Goal: Task Accomplishment & Management: Complete application form

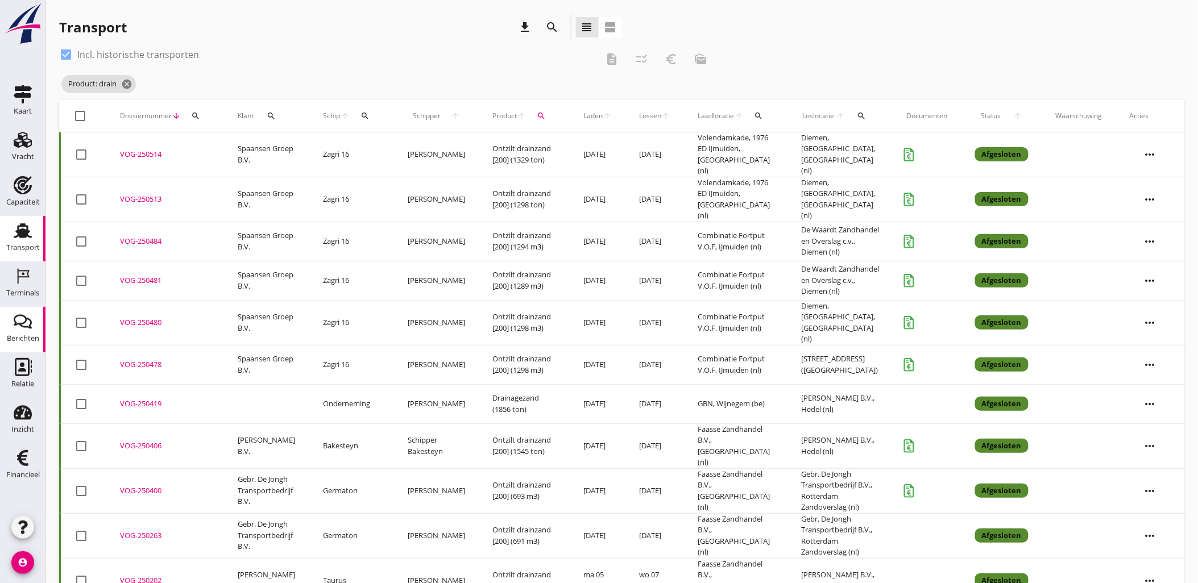
click at [30, 320] on use at bounding box center [23, 322] width 18 height 14
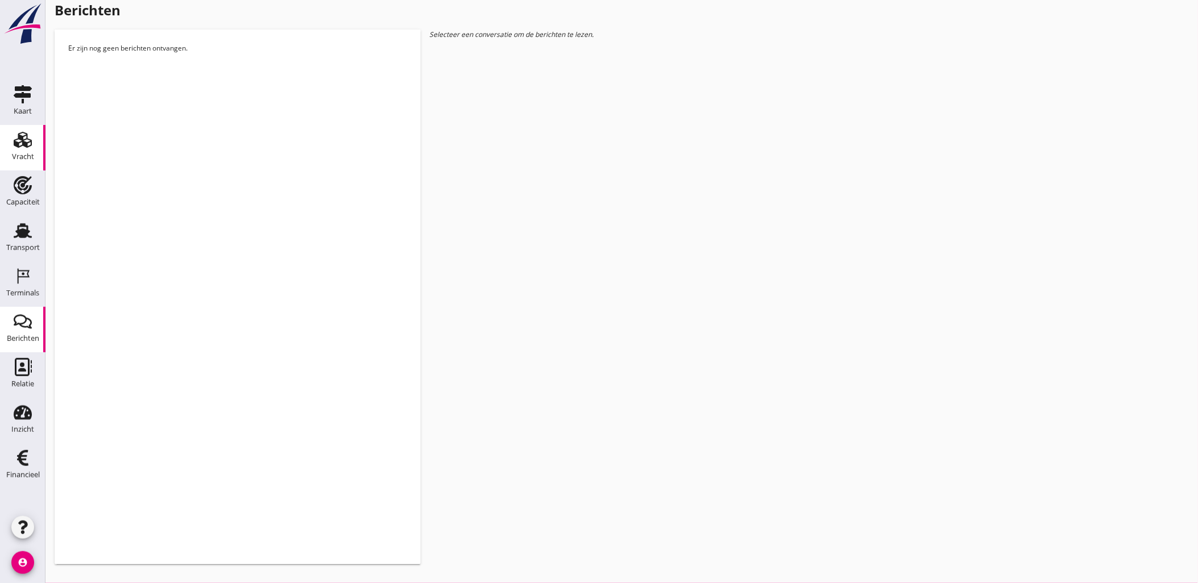
click at [37, 150] on link "Vracht Vracht" at bounding box center [22, 147] width 45 height 45
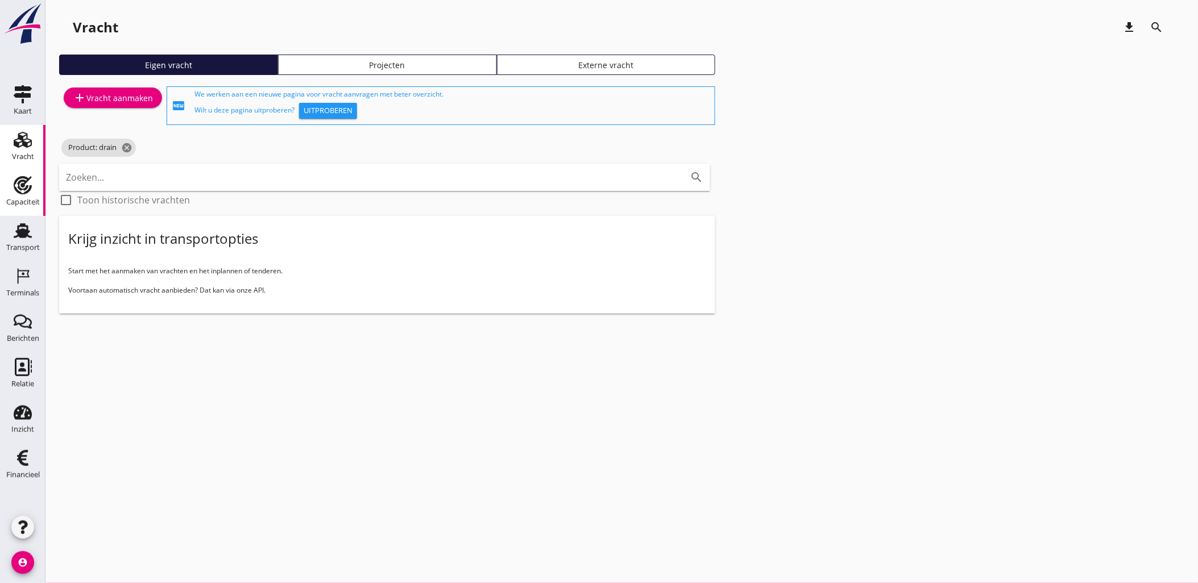
click at [14, 179] on icon "Capaciteit" at bounding box center [23, 185] width 18 height 18
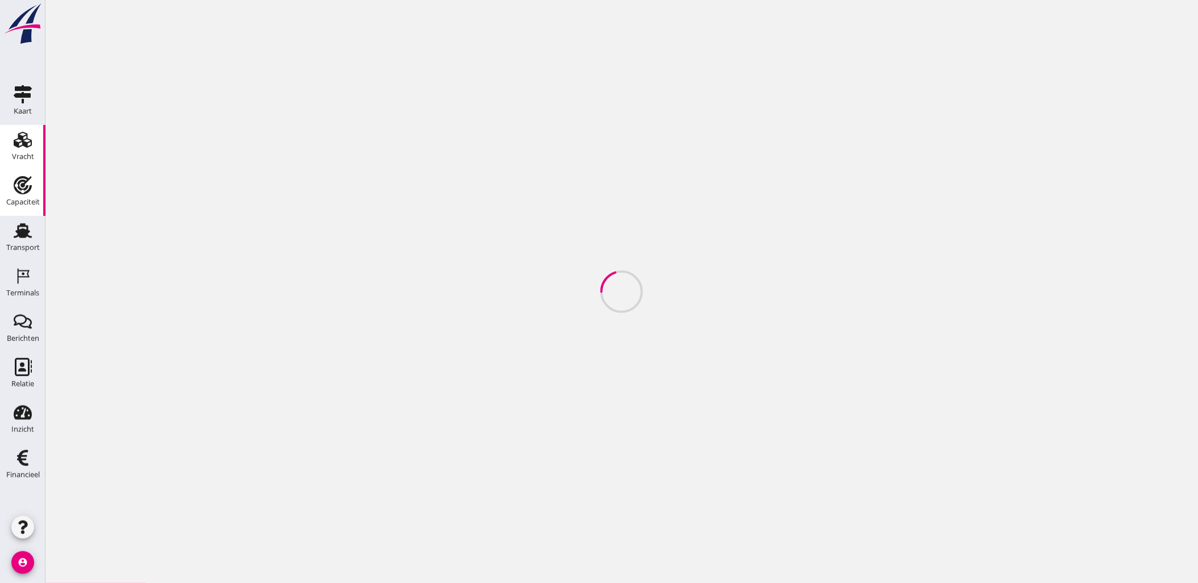
click at [23, 143] on use at bounding box center [23, 140] width 18 height 16
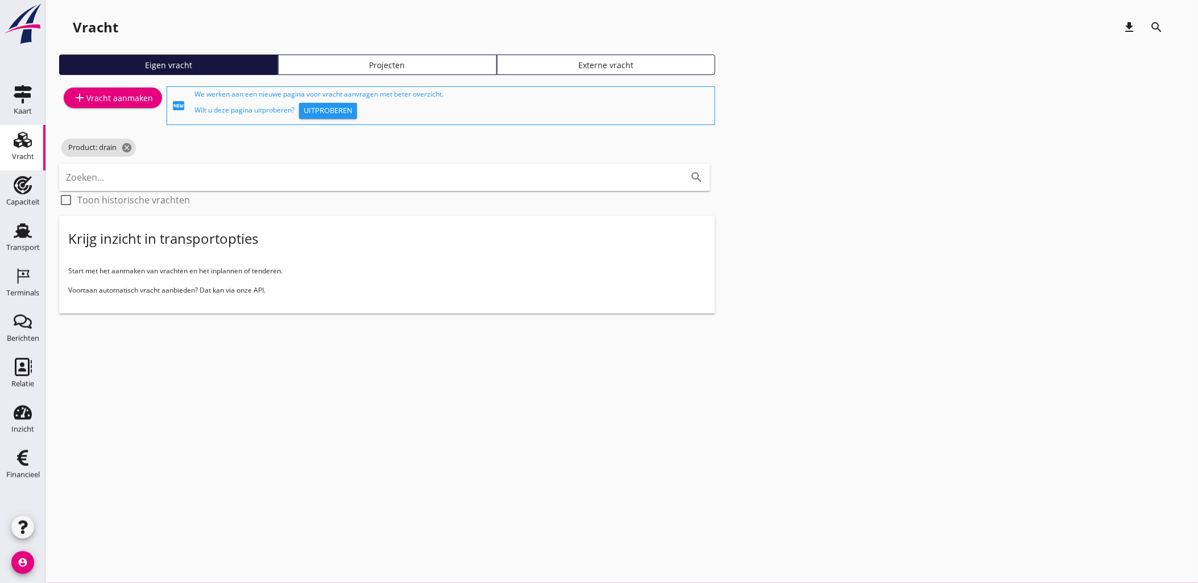
click at [355, 75] on div "Eigen vracht Projecten Externe vracht" at bounding box center [621, 70] width 1125 height 30
click at [363, 67] on div "Projecten" at bounding box center [387, 65] width 209 height 12
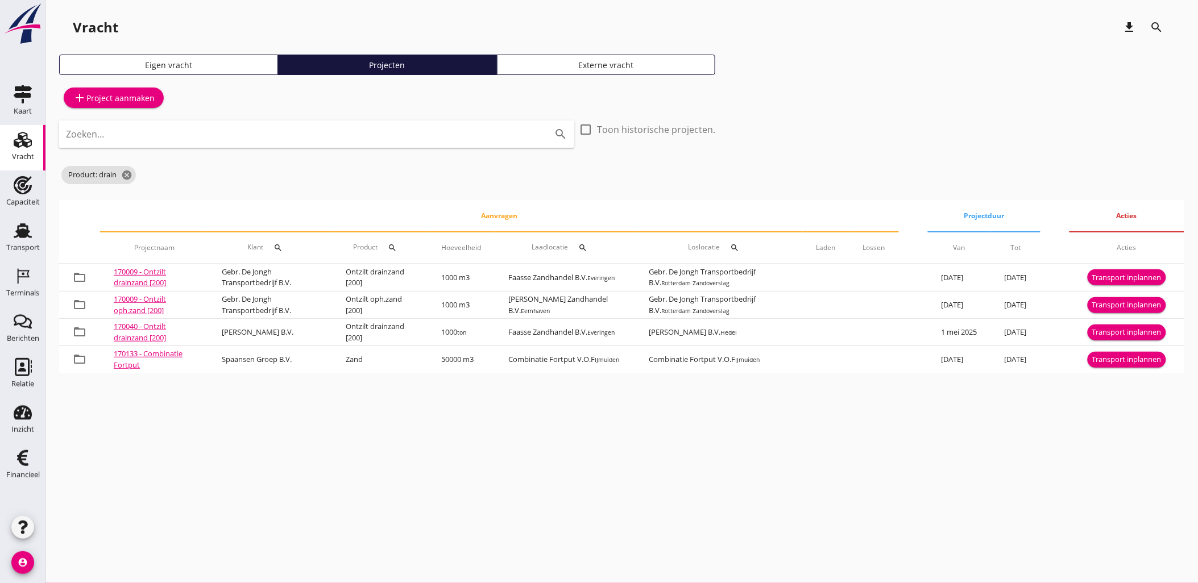
click at [331, 144] on div "Zoeken... search" at bounding box center [316, 134] width 515 height 27
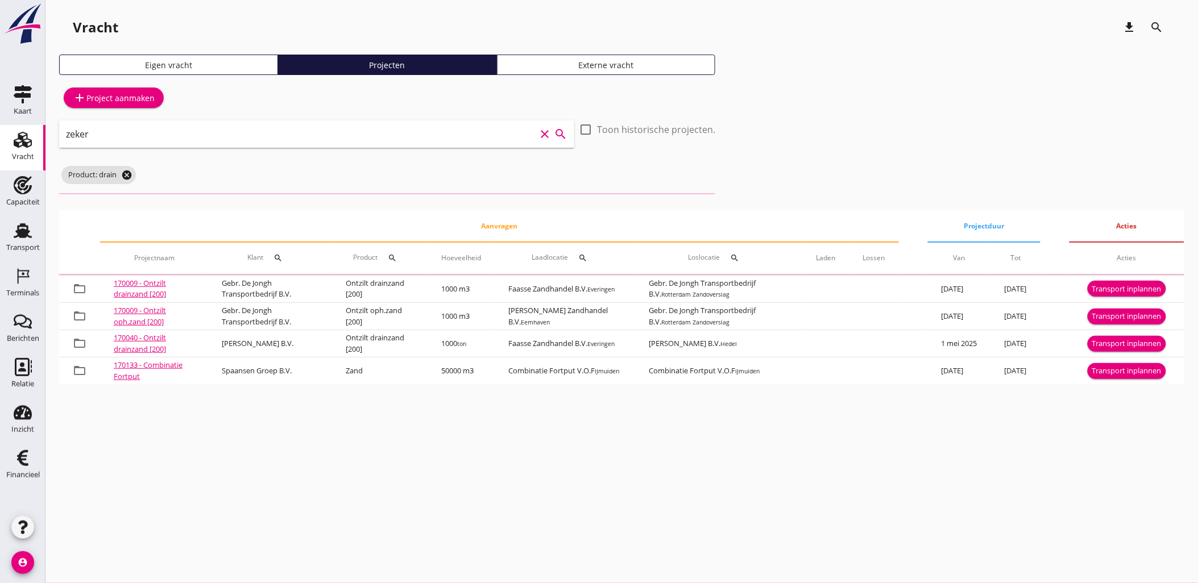
type input "zeker"
click at [131, 173] on icon "cancel" at bounding box center [126, 174] width 11 height 11
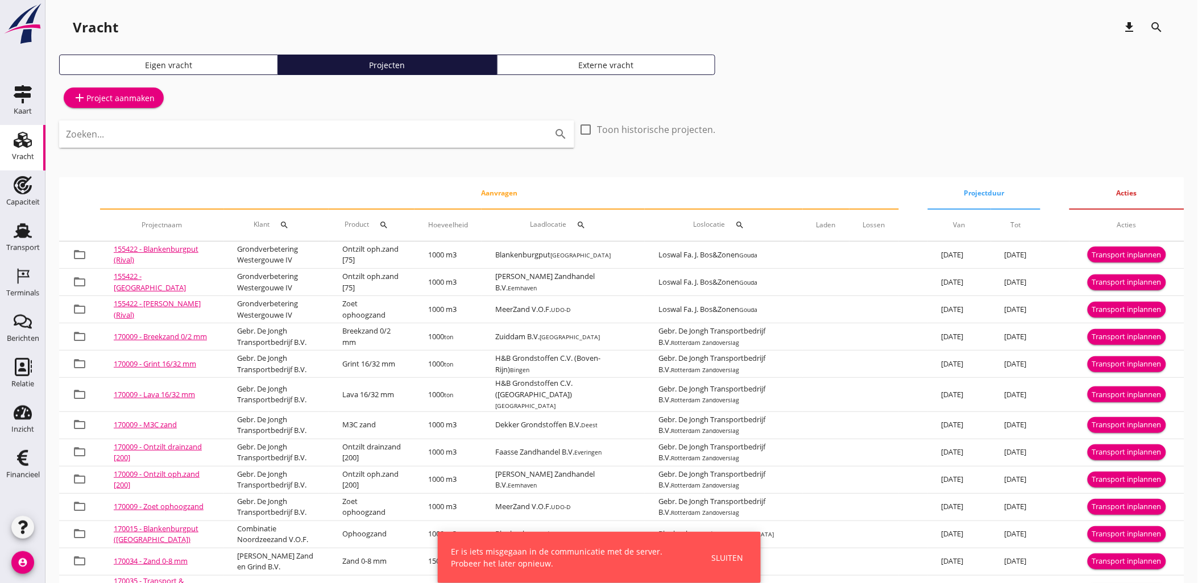
click at [314, 140] on input "Zoeken..." at bounding box center [301, 134] width 470 height 18
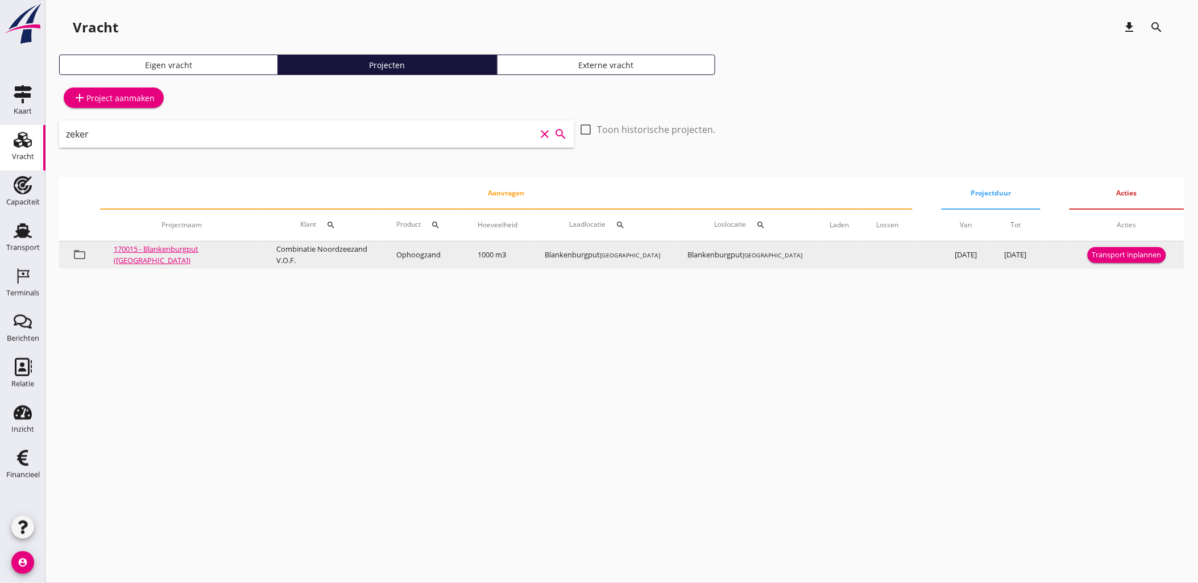
type input "zeker"
click at [1105, 258] on div "Transport inplannen" at bounding box center [1126, 255] width 69 height 11
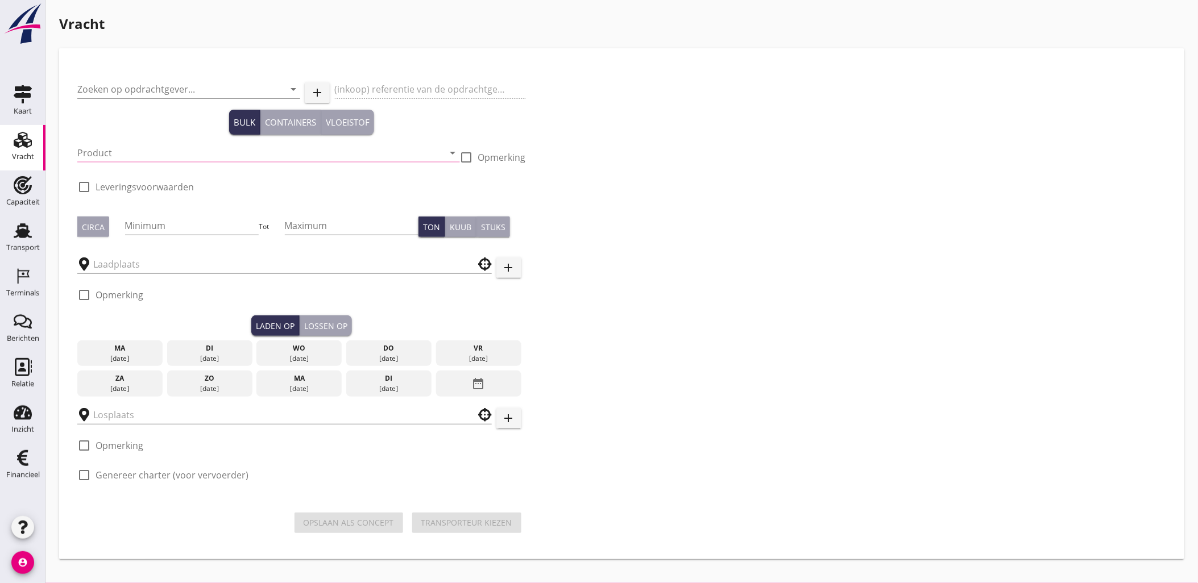
type input "Combinatie Noordzeezand V.O.F."
type input "Ophoogzand (6120)"
type input "1000"
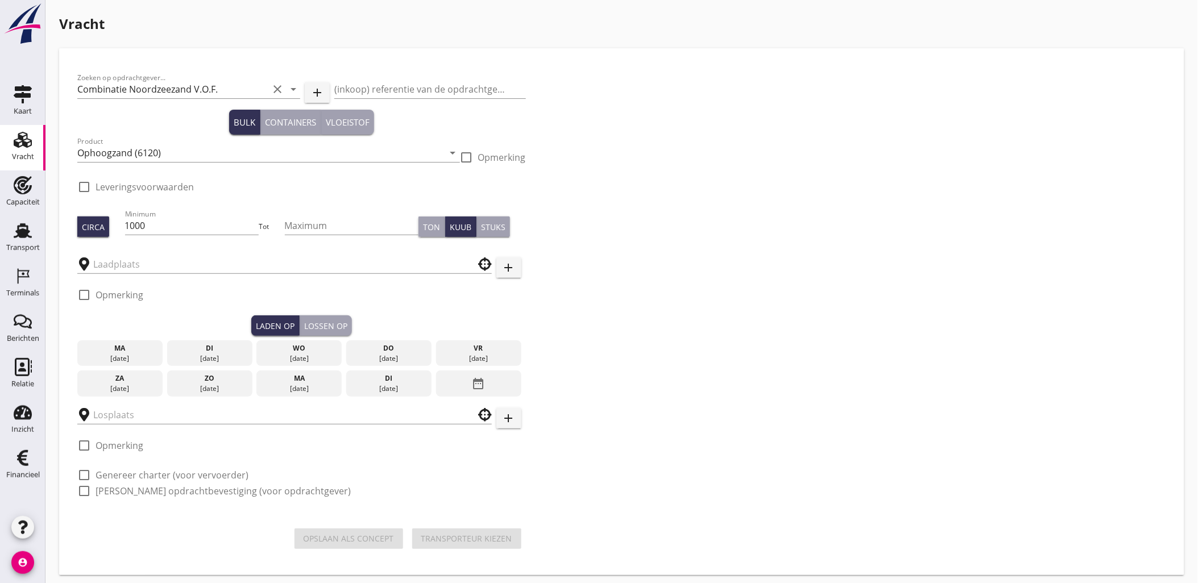
type input "Blankenburgput"
checkbox input "true"
type input "Blankenburgput"
checkbox input "true"
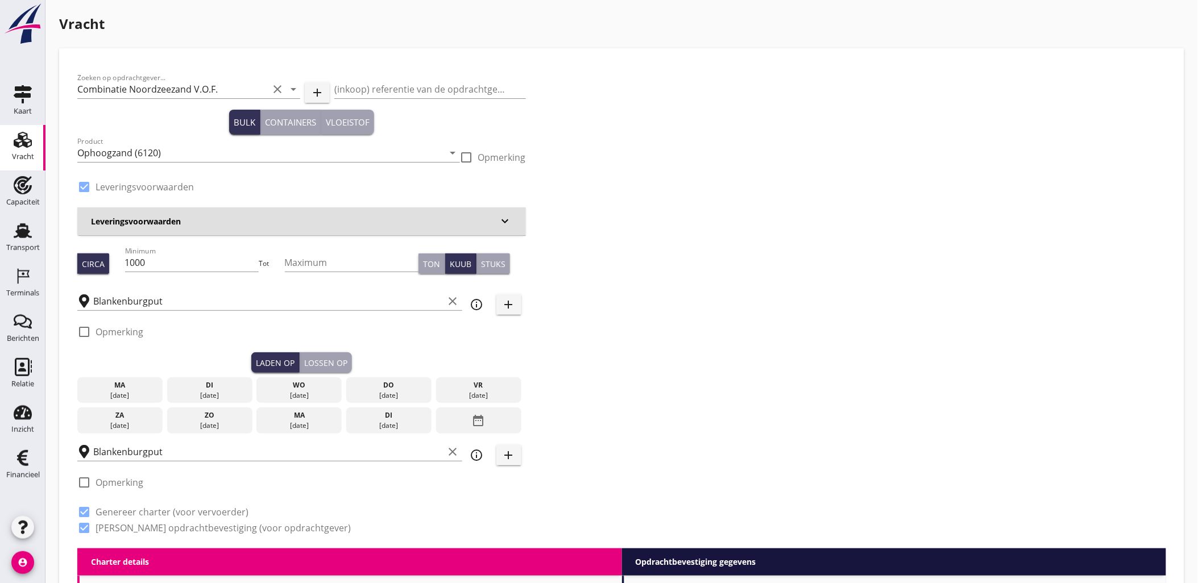
type input "1.15"
radio input "false"
type input "1.15"
radio input "false"
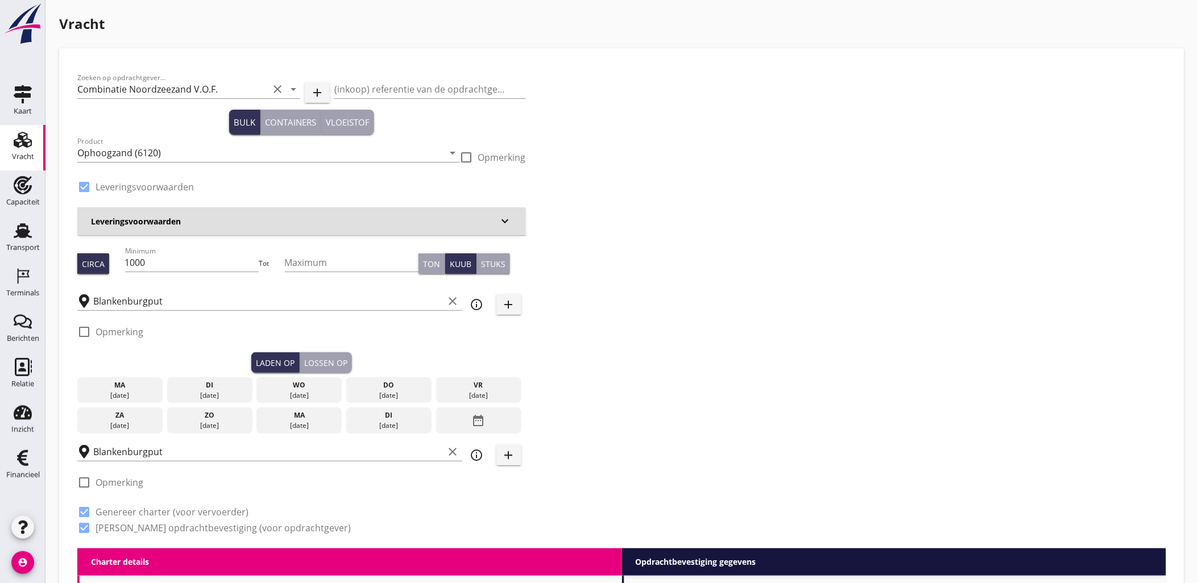
radio input "false"
click at [144, 388] on div "ma" at bounding box center [120, 385] width 80 height 10
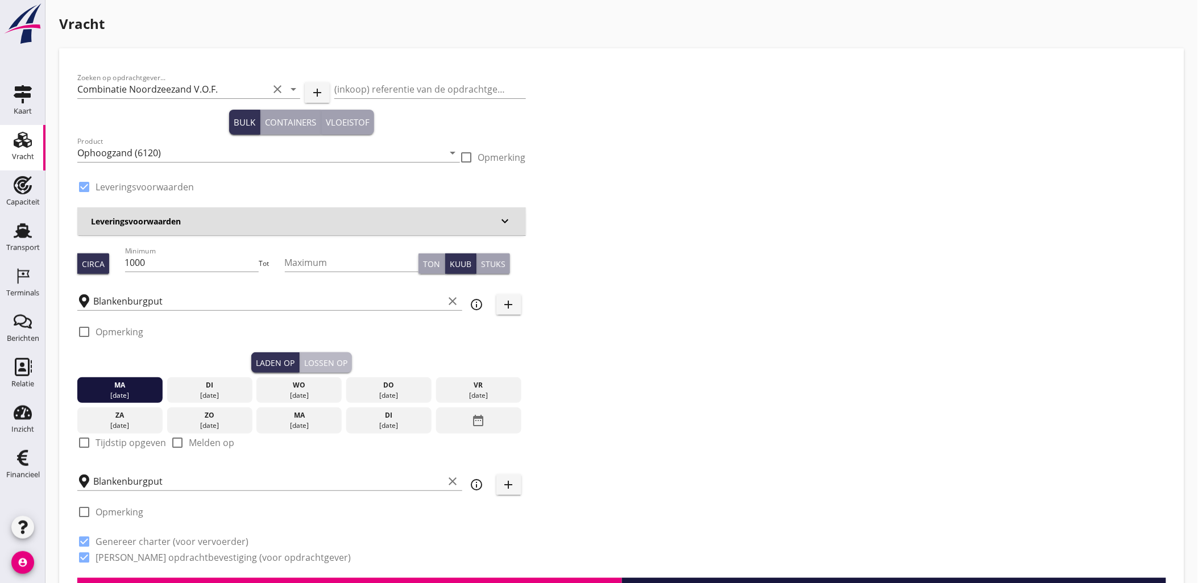
click at [342, 366] on div "Lossen op" at bounding box center [325, 363] width 43 height 12
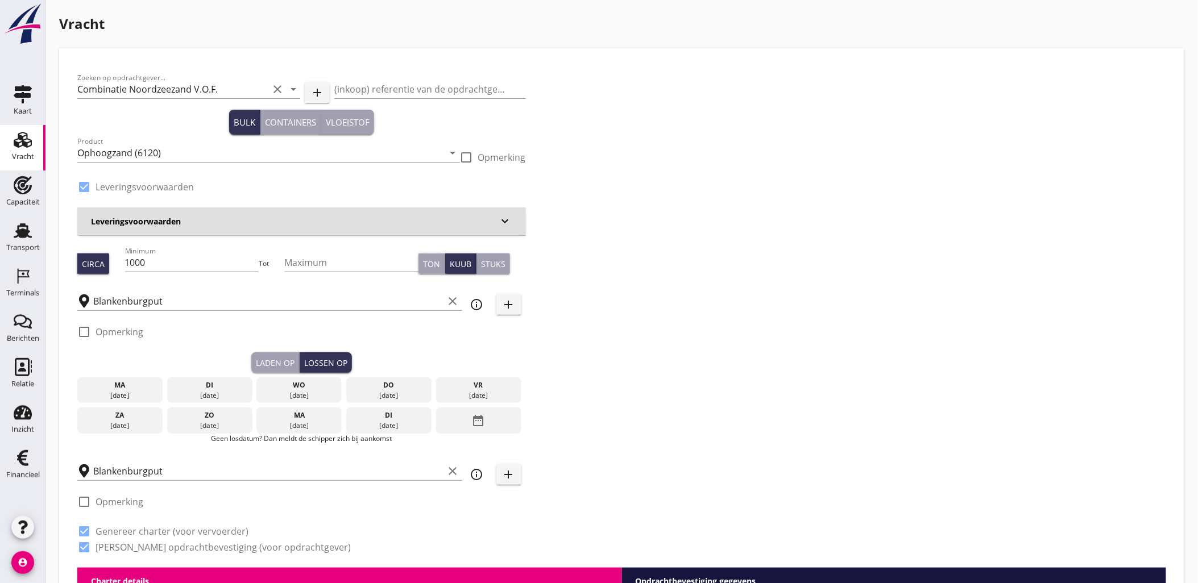
click at [148, 392] on div "[DATE]" at bounding box center [120, 396] width 80 height 10
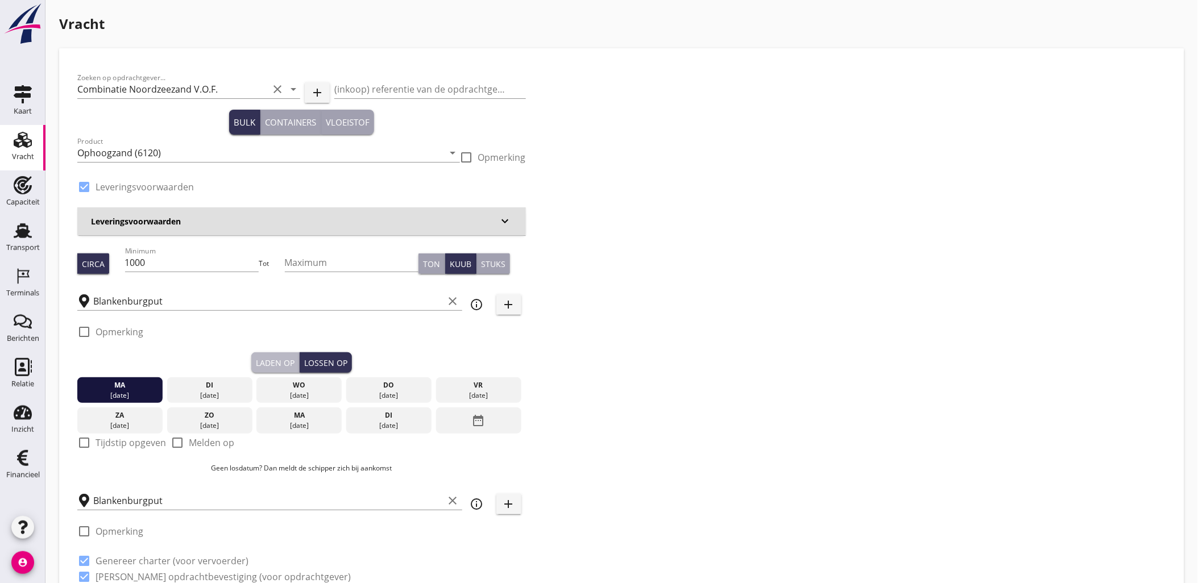
click at [267, 366] on div "Laden op" at bounding box center [275, 363] width 39 height 12
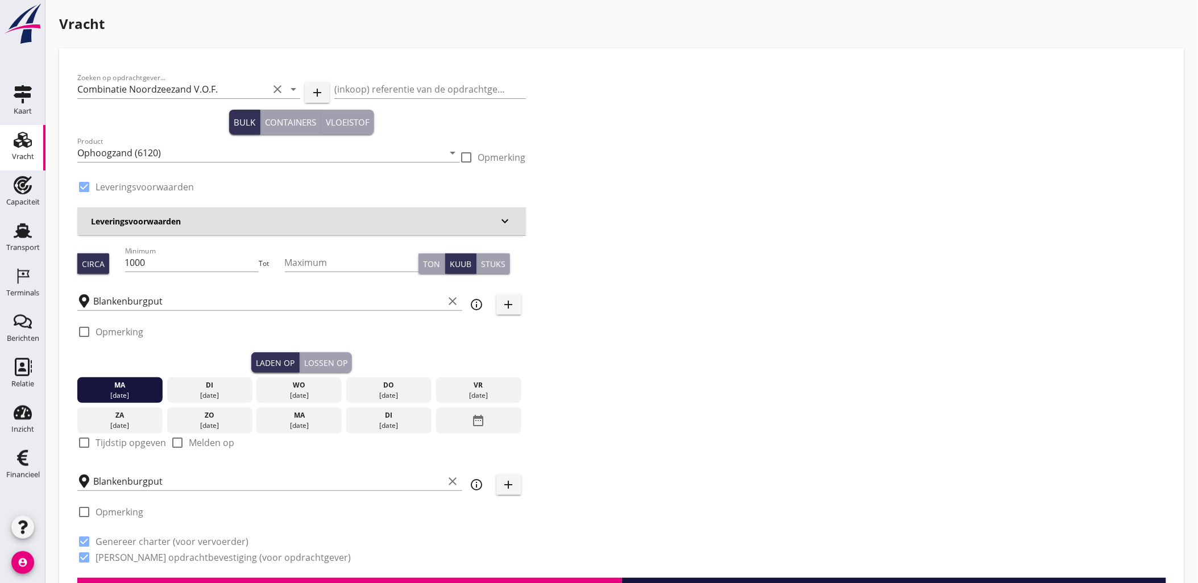
click at [116, 440] on label "Tijdstip opgeven" at bounding box center [131, 442] width 71 height 11
checkbox input "true"
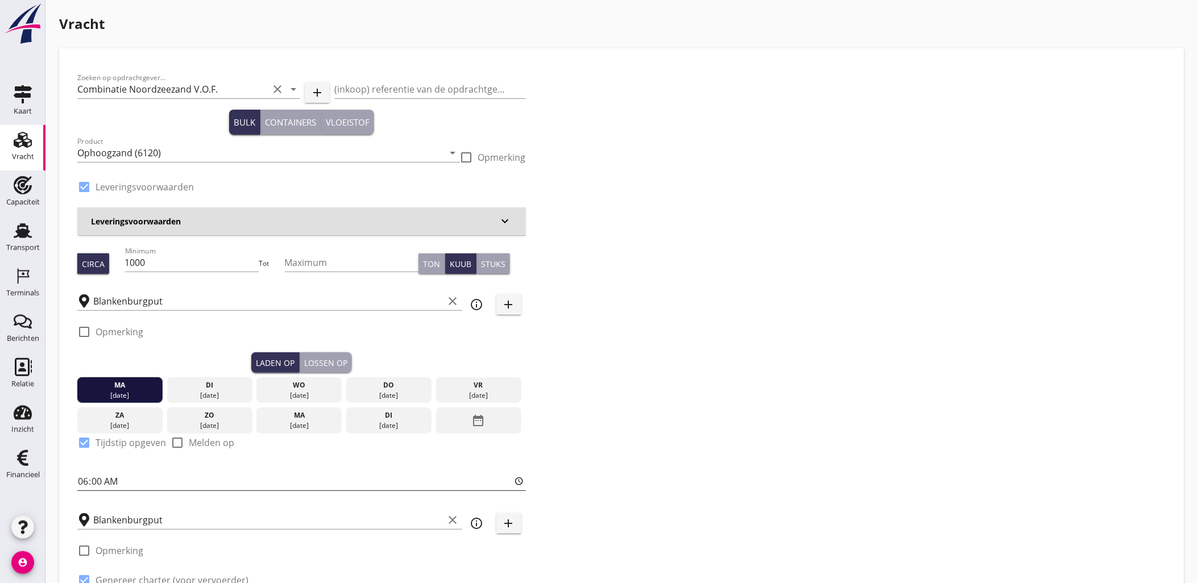
click at [78, 479] on input "06:00" at bounding box center [301, 481] width 449 height 18
type input "11:00"
click at [309, 364] on div "Lossen op" at bounding box center [325, 363] width 43 height 12
checkbox input "false"
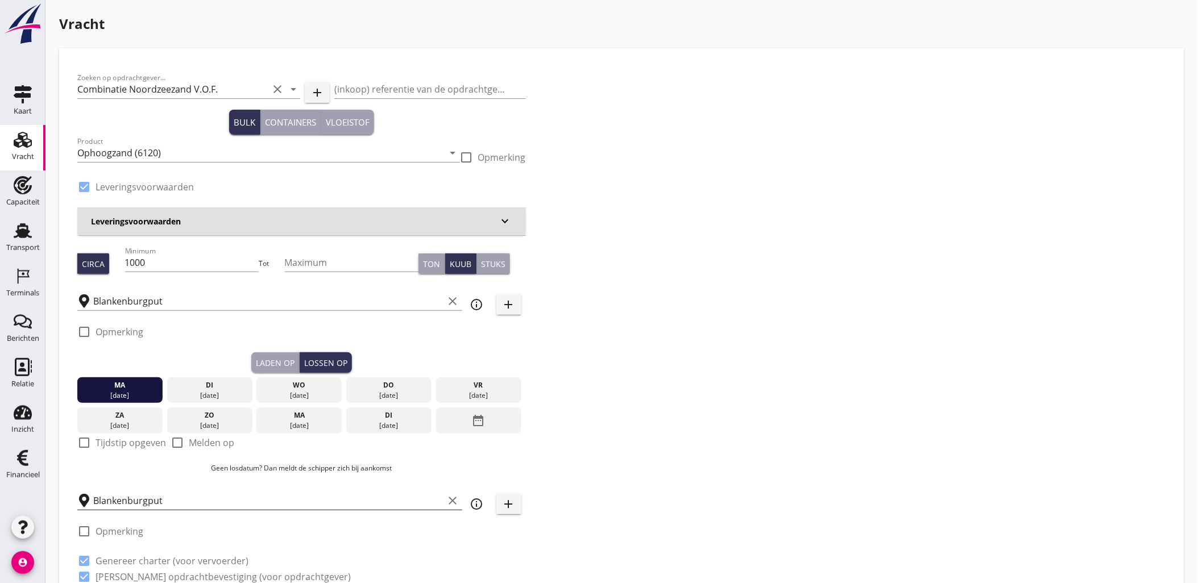
click at [142, 502] on input "Blankenburgput" at bounding box center [268, 501] width 351 height 18
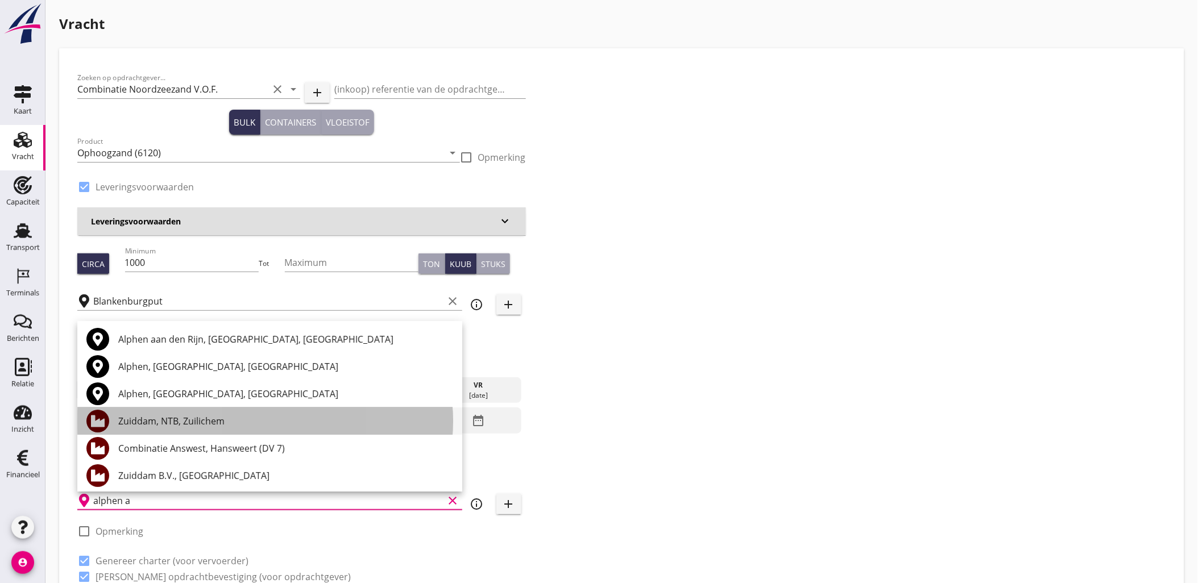
click at [177, 421] on div "Zuiddam, NTB, Zuilichem" at bounding box center [285, 422] width 335 height 14
type input "Zuiddam, NTB, Zuilichem"
click at [177, 421] on div "[DATE]" at bounding box center [210, 426] width 80 height 10
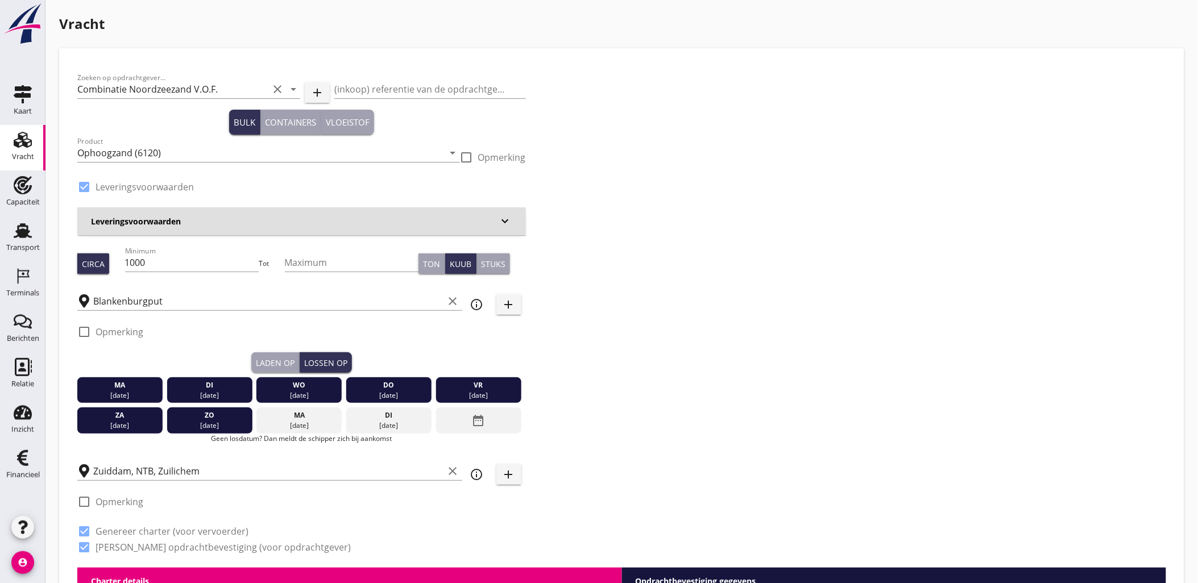
click at [207, 425] on div "[DATE]" at bounding box center [210, 426] width 80 height 10
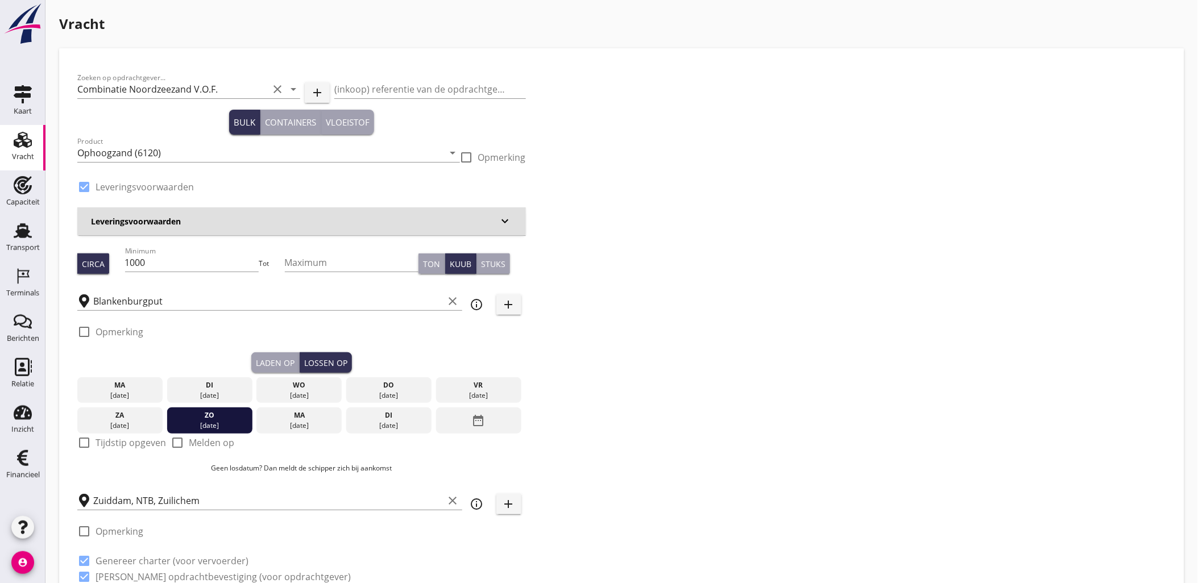
click at [118, 393] on div "[DATE]" at bounding box center [120, 396] width 80 height 10
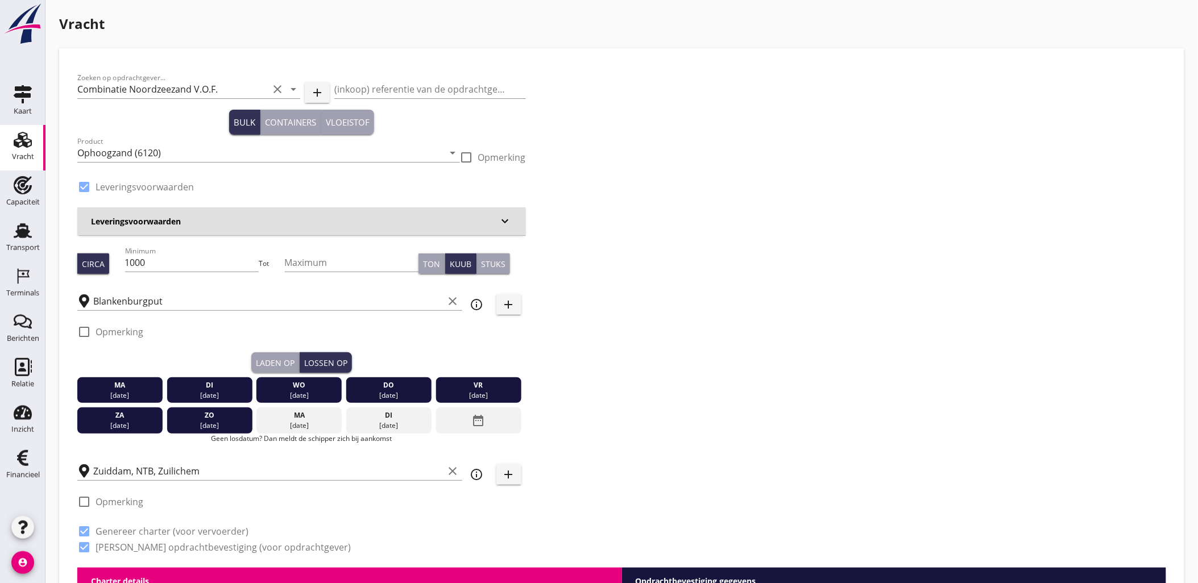
click at [128, 389] on div "ma" at bounding box center [120, 385] width 80 height 10
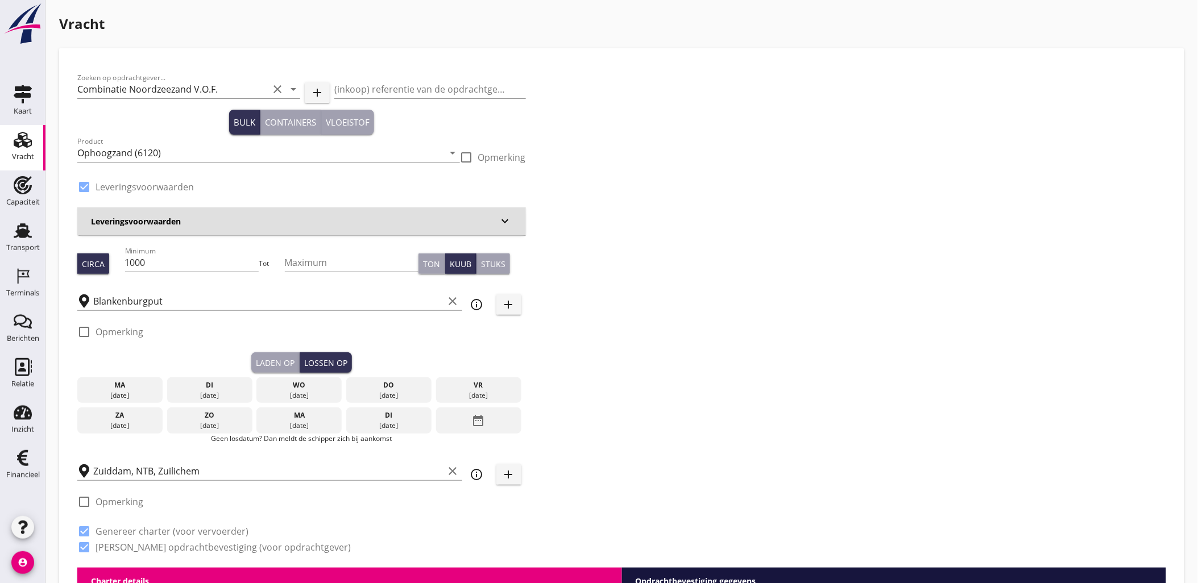
click at [128, 389] on div "ma" at bounding box center [120, 385] width 80 height 10
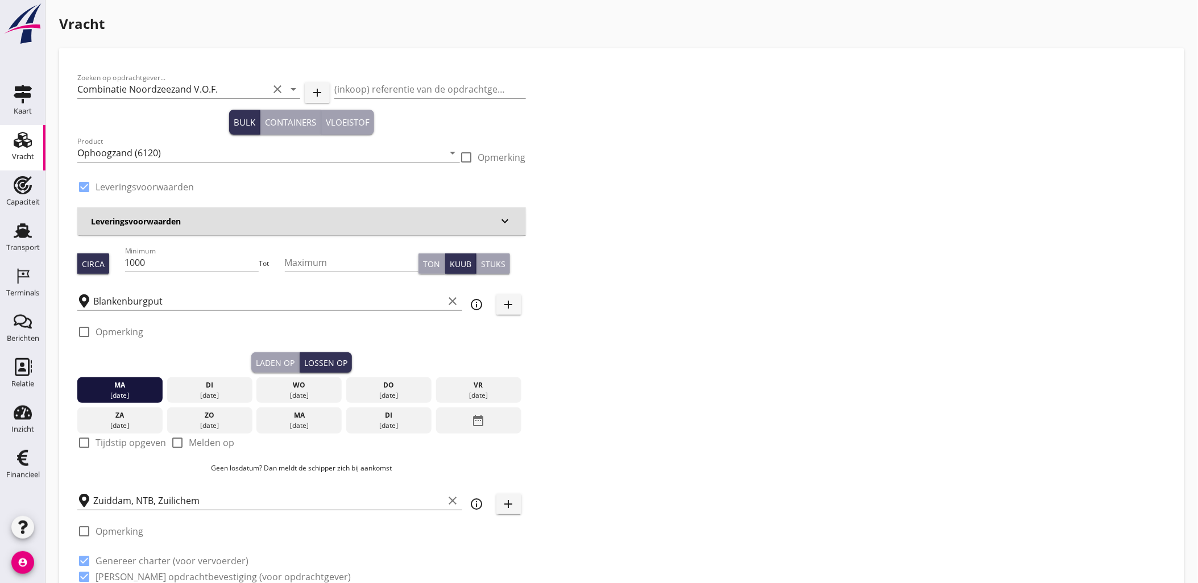
click at [254, 362] on button "Laden op" at bounding box center [275, 363] width 48 height 20
checkbox input "true"
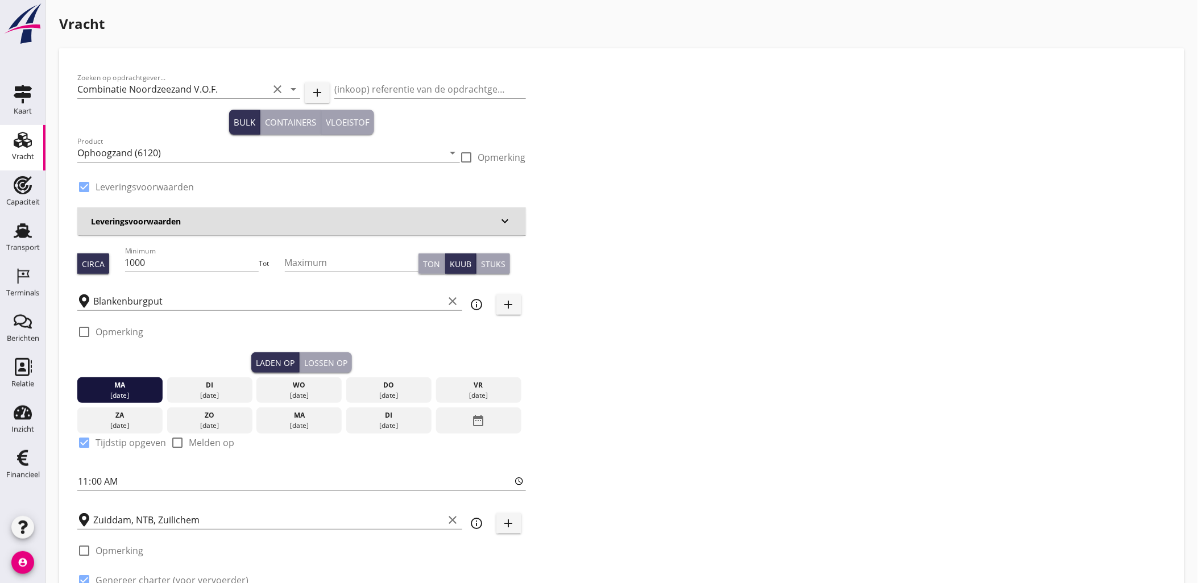
click at [331, 355] on button "Lossen op" at bounding box center [326, 363] width 52 height 20
checkbox input "false"
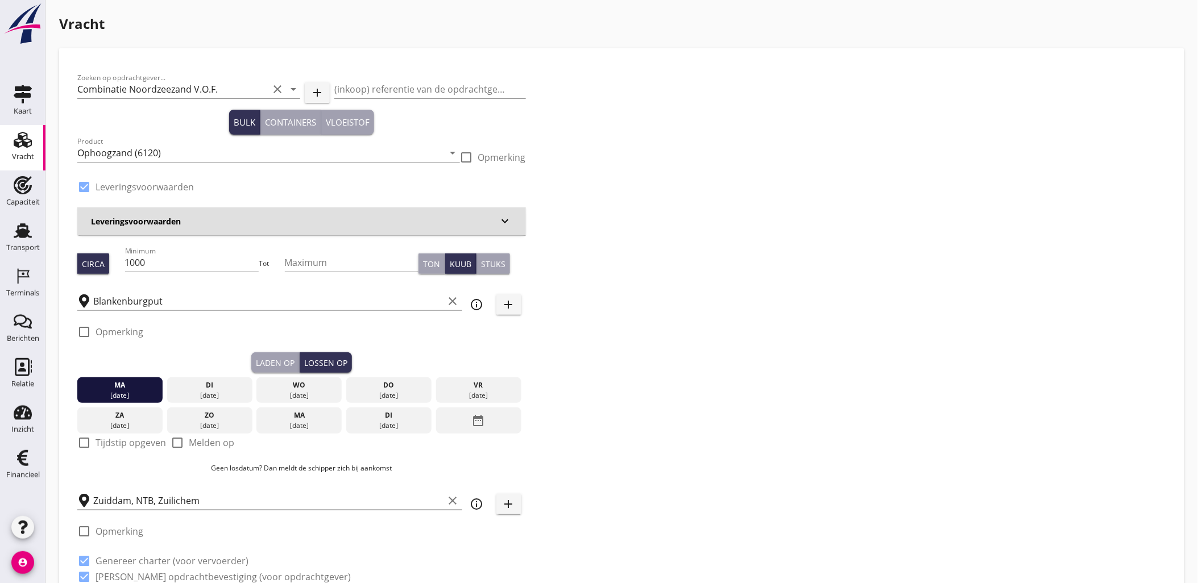
click at [166, 497] on input "Zuiddam, NTB, Zuilichem" at bounding box center [268, 501] width 351 height 18
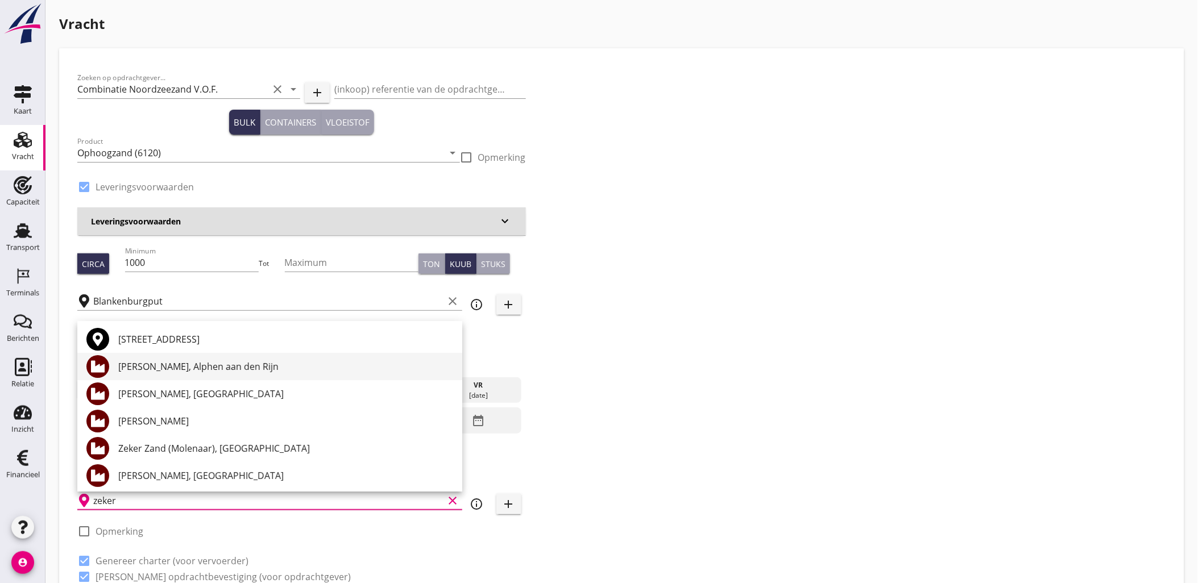
click at [222, 363] on div "[PERSON_NAME], Alphen aan den Rijn" at bounding box center [285, 367] width 335 height 14
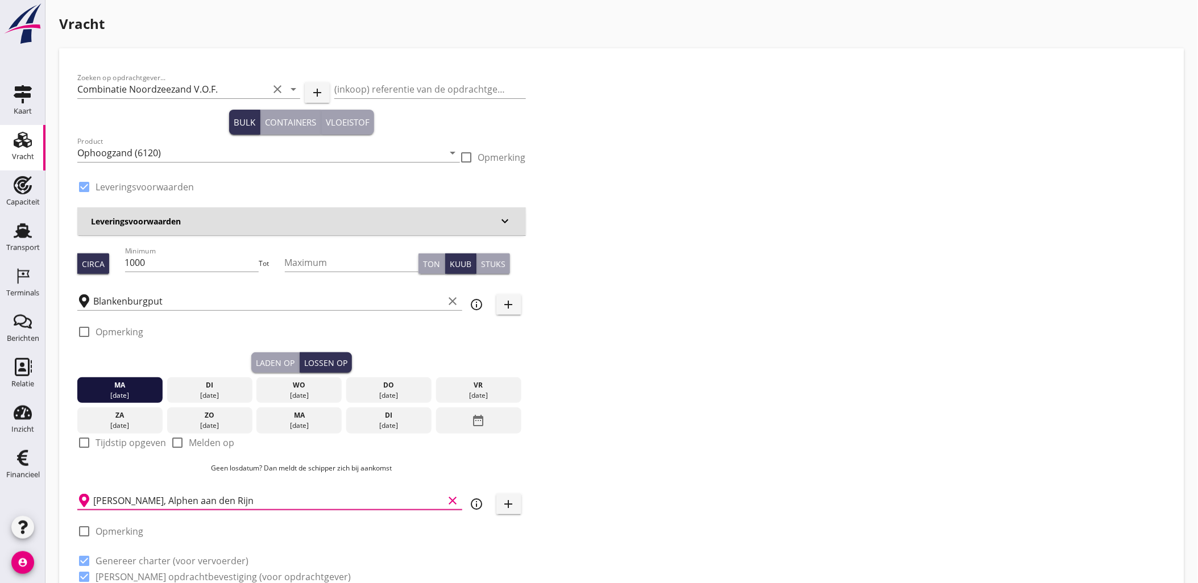
type input "[PERSON_NAME], Alphen aan den Rijn"
click at [725, 371] on div "Zoeken op opdrachtgever... Combinatie Noordzeezand V.O.F. clear arrow_drop_down…" at bounding box center [622, 332] width 1098 height 531
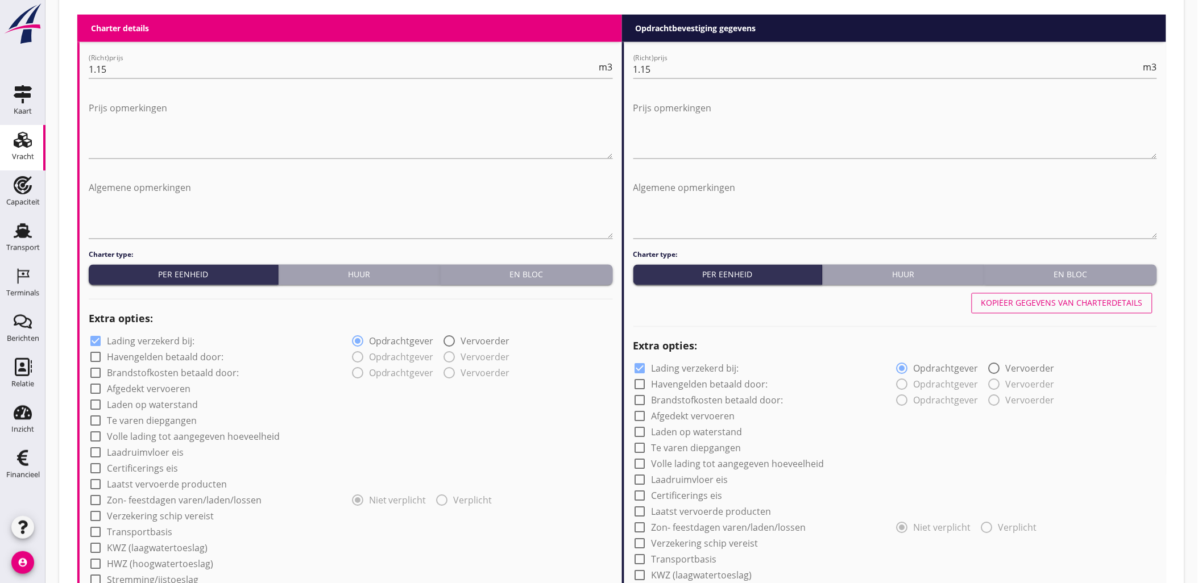
scroll to position [970, 0]
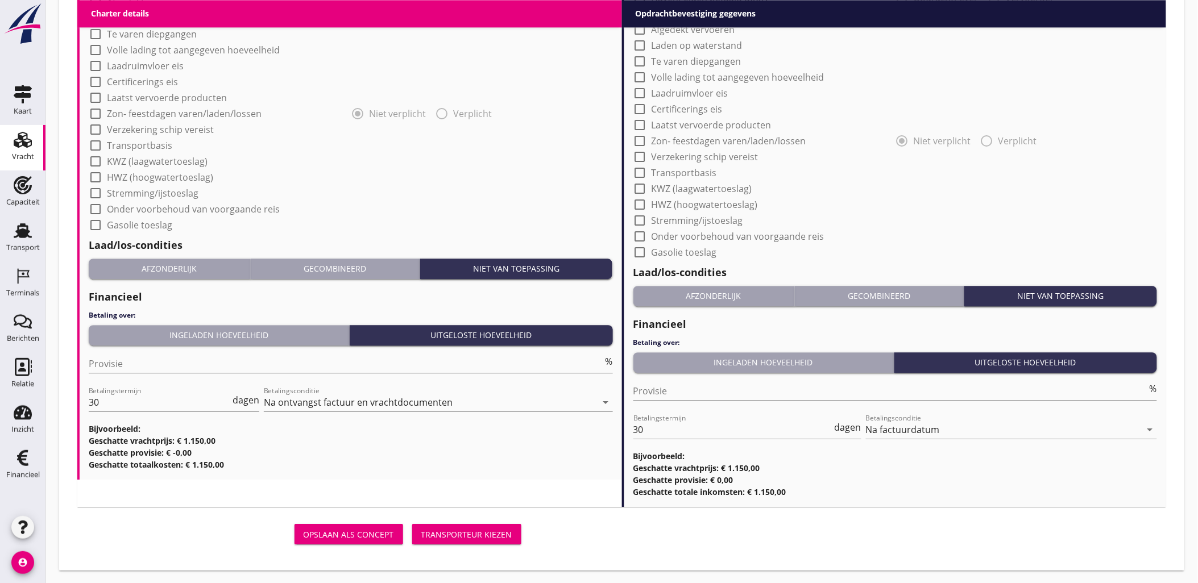
click at [478, 533] on div "Transporteur kiezen" at bounding box center [466, 535] width 91 height 12
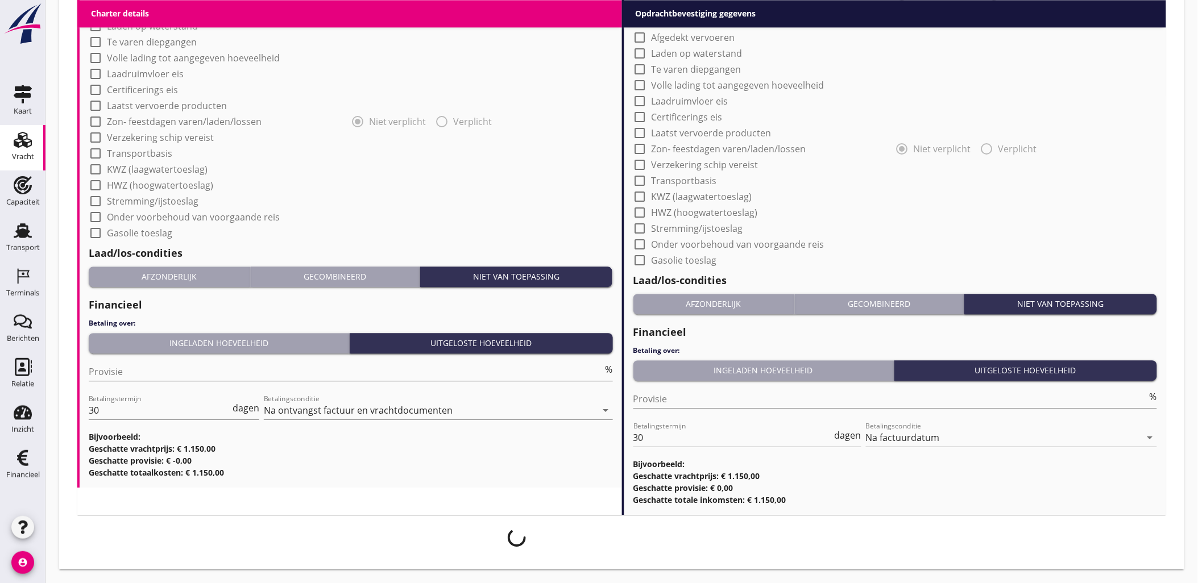
scroll to position [961, 0]
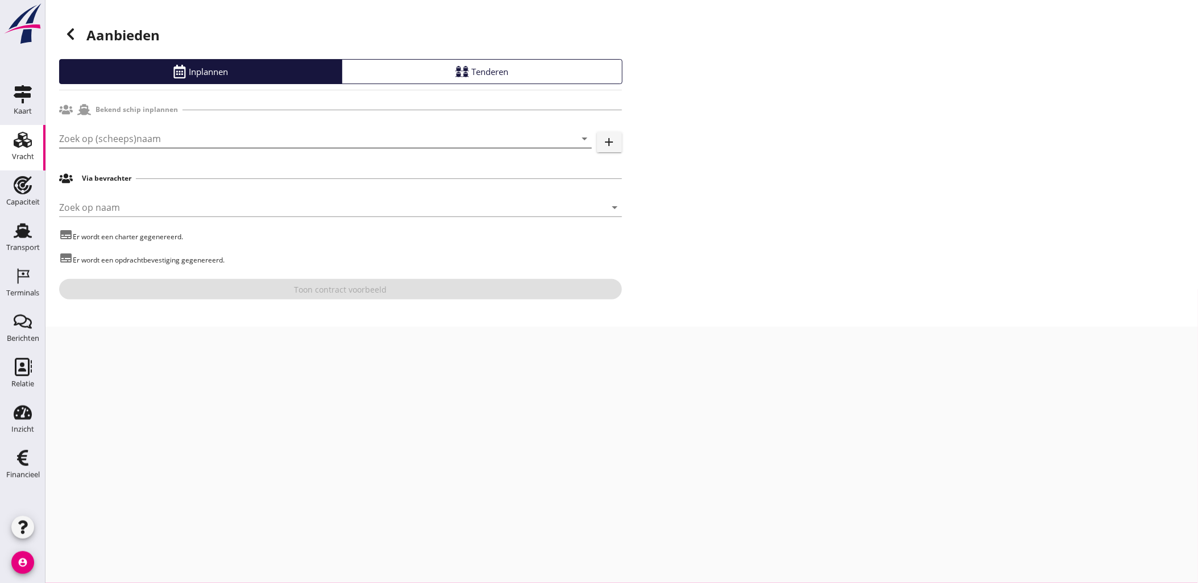
click at [242, 135] on input "Zoek op (scheeps)naam" at bounding box center [309, 139] width 501 height 18
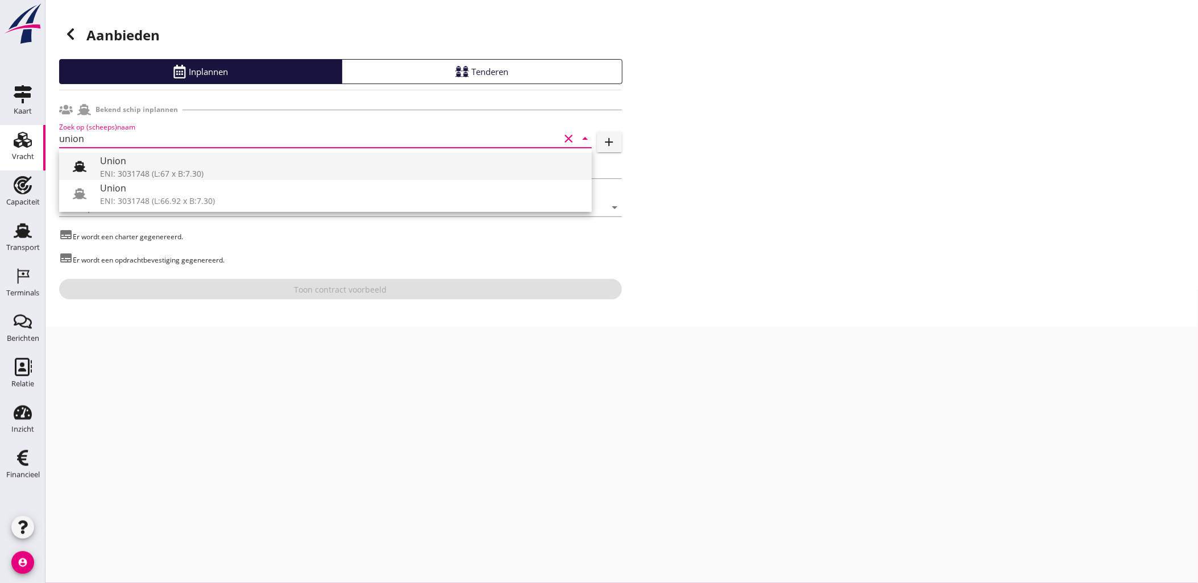
click at [235, 160] on div "Union" at bounding box center [341, 161] width 483 height 14
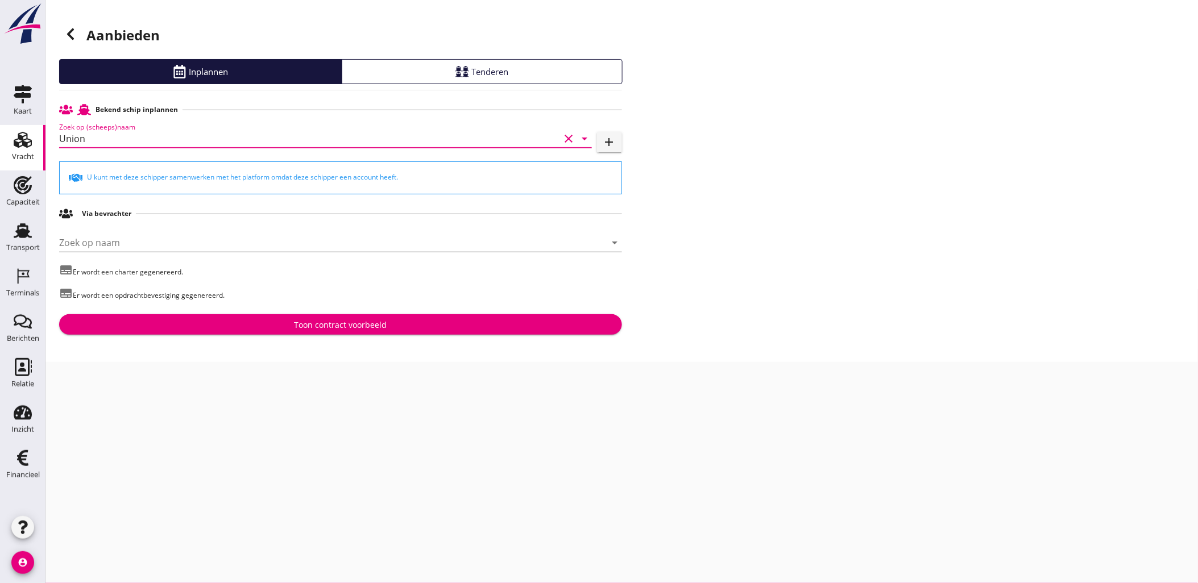
type input "Union"
click at [364, 325] on div "Toon contract voorbeeld" at bounding box center [340, 325] width 93 height 12
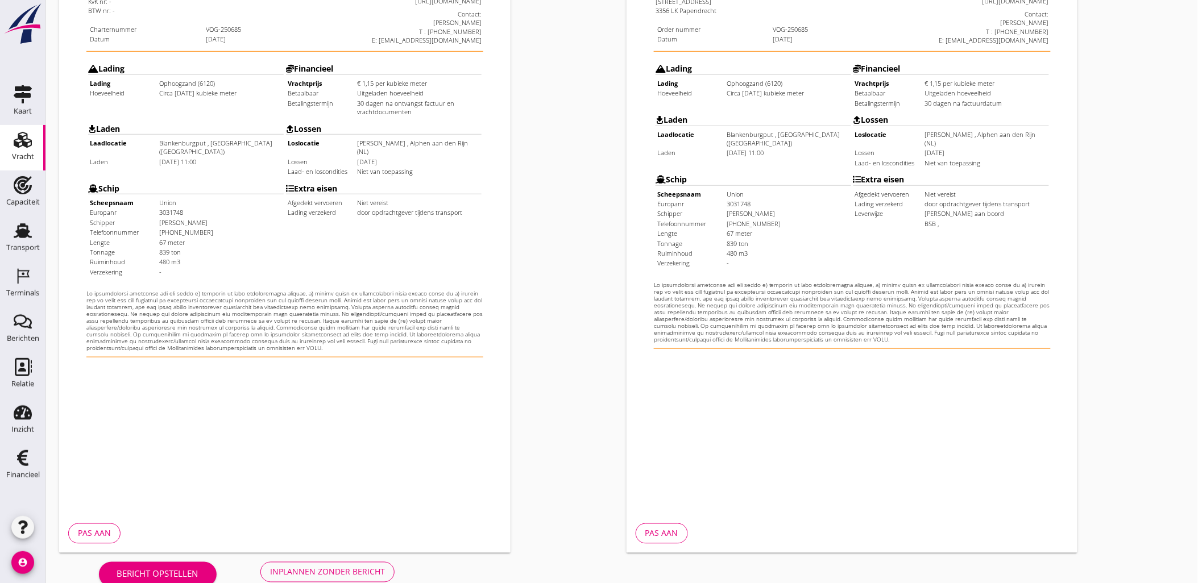
scroll to position [258, 0]
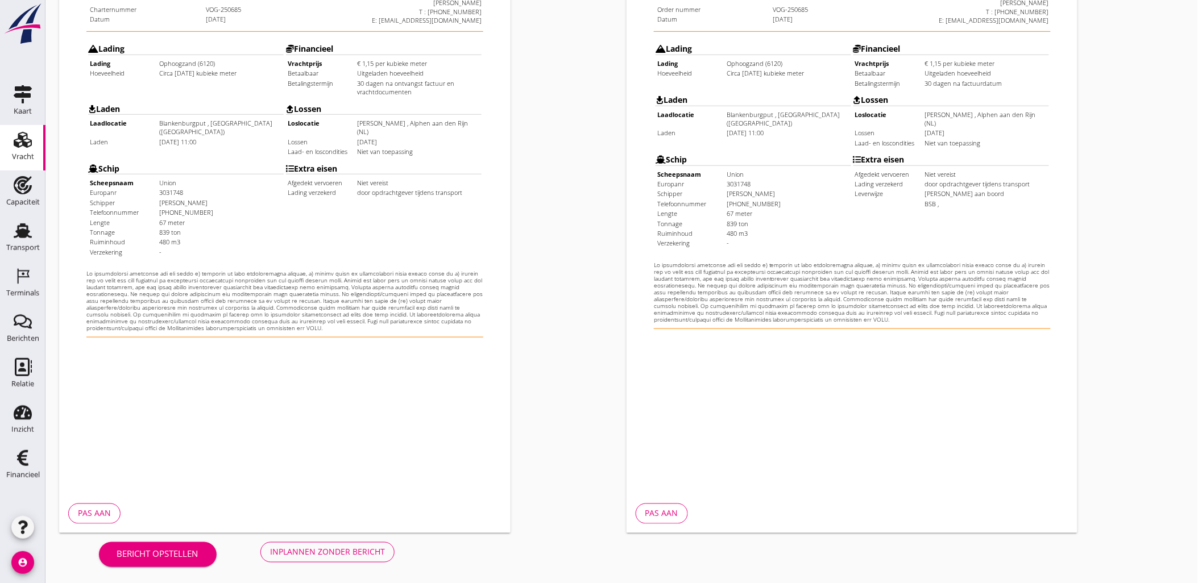
click at [346, 549] on div "Inplannen zonder bericht" at bounding box center [327, 552] width 115 height 12
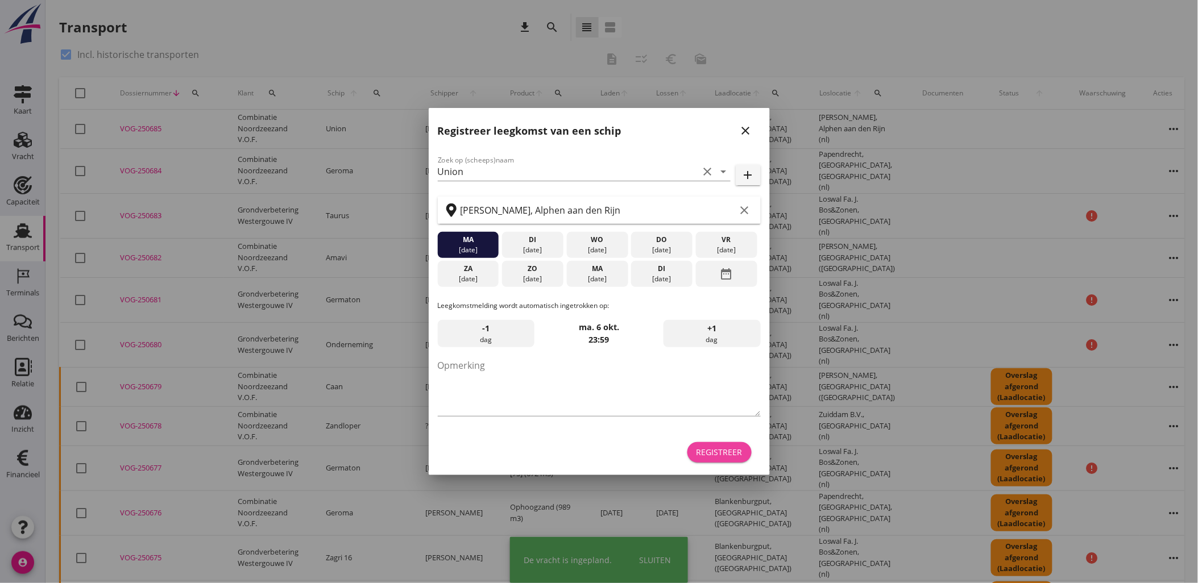
click at [726, 457] on div "Registreer" at bounding box center [720, 452] width 46 height 12
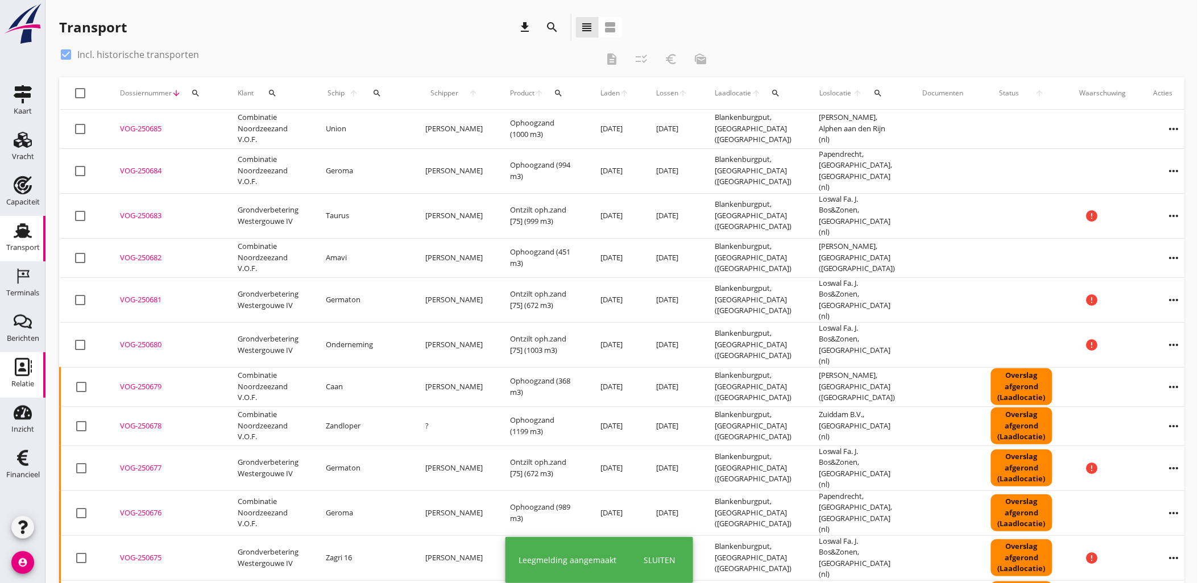
click at [27, 359] on use at bounding box center [23, 367] width 17 height 18
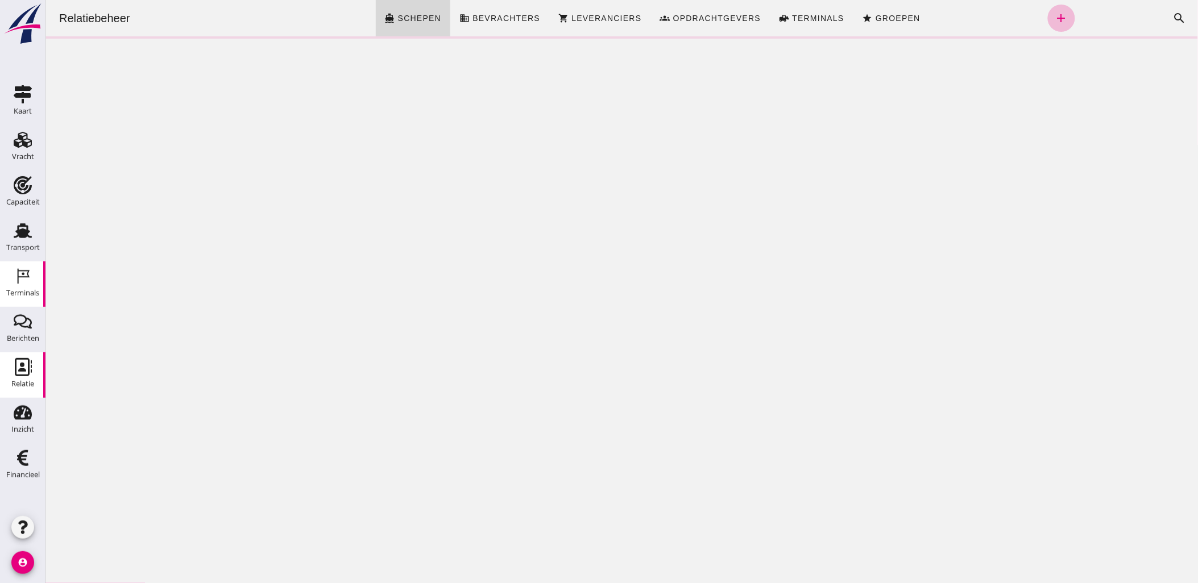
click at [16, 270] on icon "Terminals" at bounding box center [23, 276] width 18 height 18
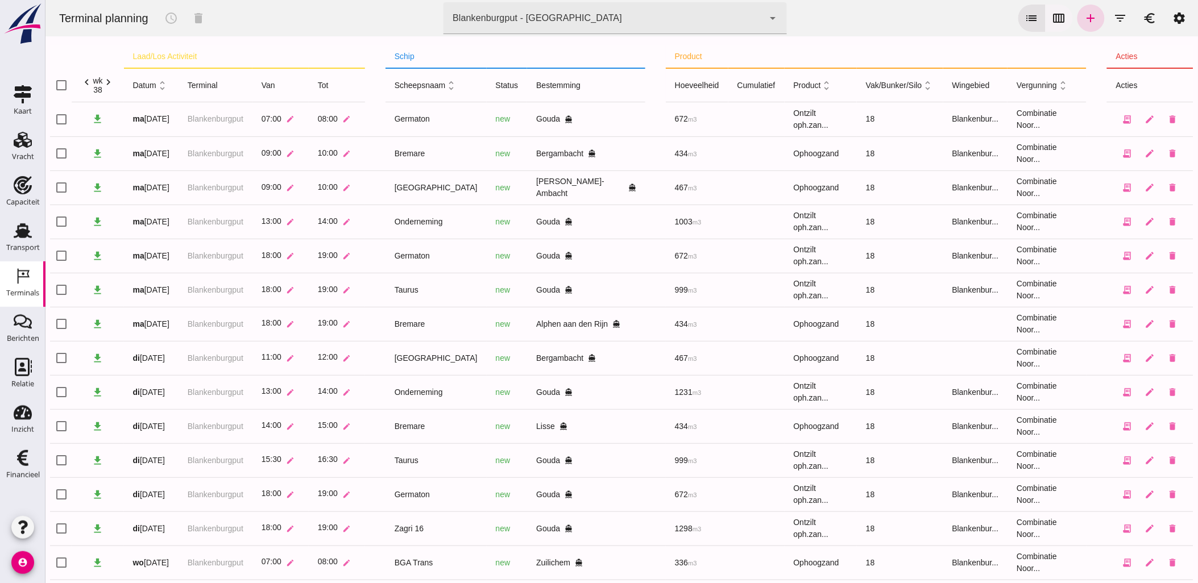
click at [1061, 18] on button "calendar_view_week" at bounding box center [1058, 18] width 27 height 27
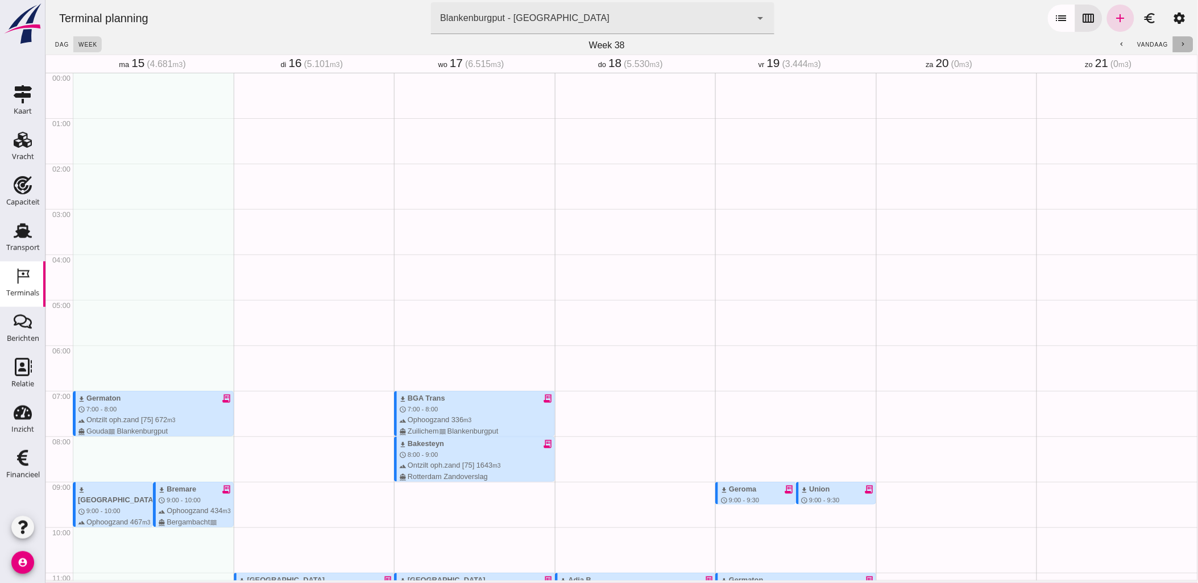
click at [1179, 43] on icon "chevron_right" at bounding box center [1182, 44] width 7 height 7
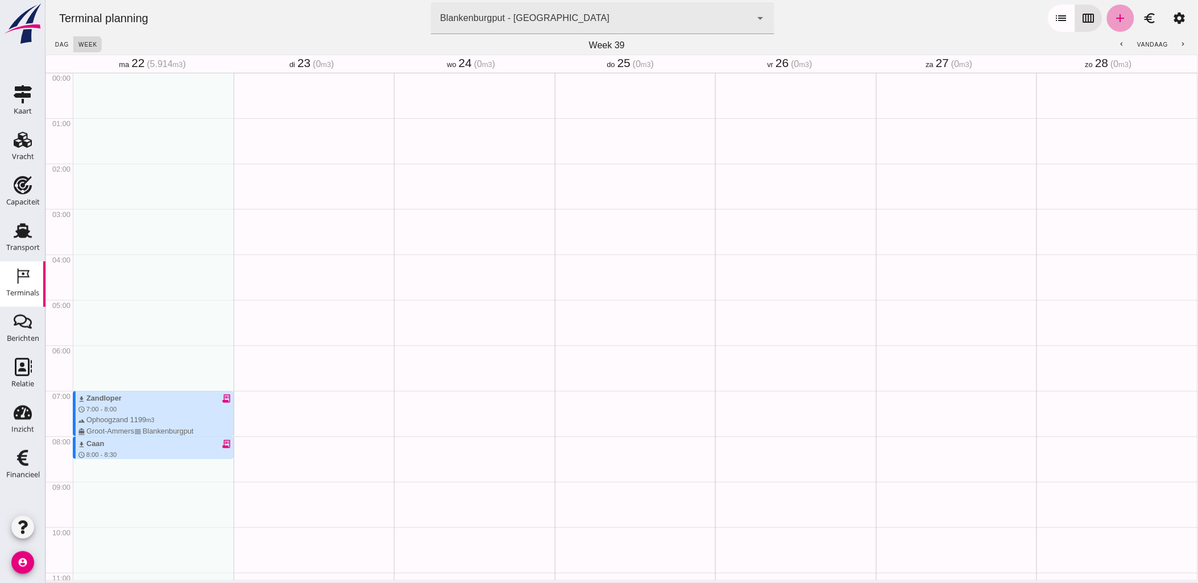
click at [1117, 20] on icon "add" at bounding box center [1120, 18] width 14 height 14
type input "Combinatie Noordzeezand V.O.F."
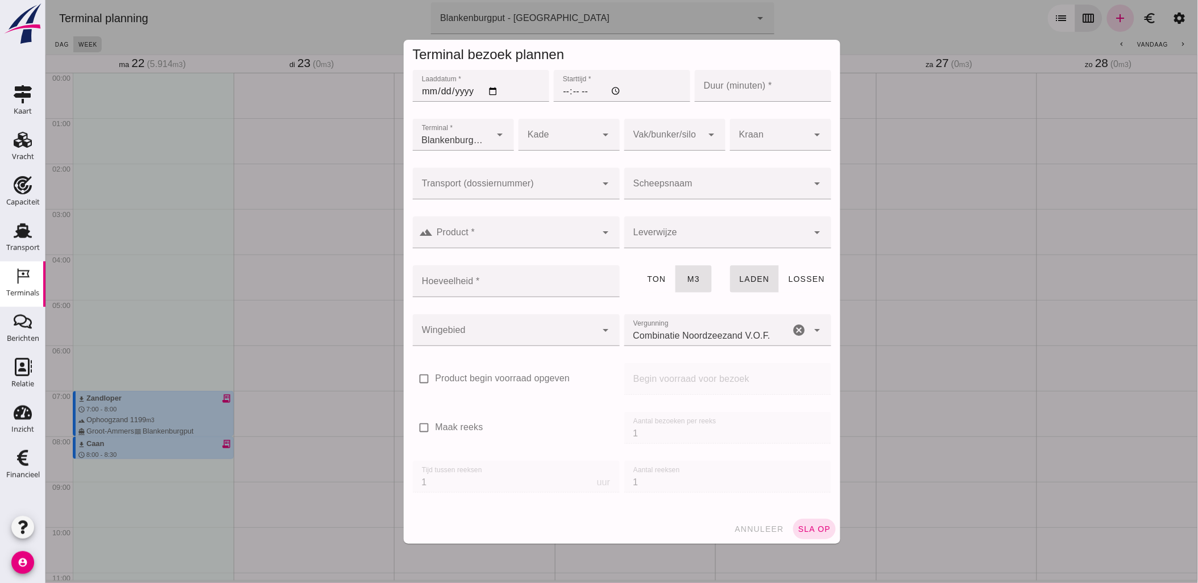
click at [486, 94] on input "Laaddatum *" at bounding box center [480, 86] width 136 height 32
type input "[DATE]"
click at [556, 91] on input "Starttijd *" at bounding box center [621, 86] width 136 height 32
type input "11:00"
type input "60"
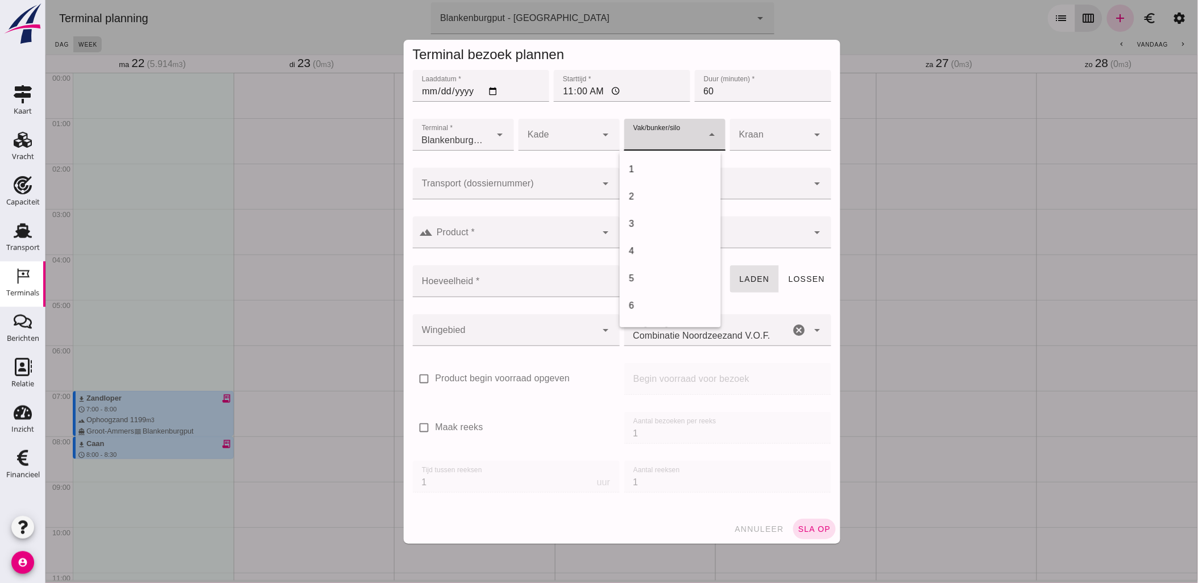
click at [648, 143] on div at bounding box center [663, 135] width 78 height 32
click at [665, 193] on div "18" at bounding box center [669, 192] width 83 height 14
type input "366"
click at [554, 183] on input "Transport (dossiernummer)" at bounding box center [504, 190] width 184 height 14
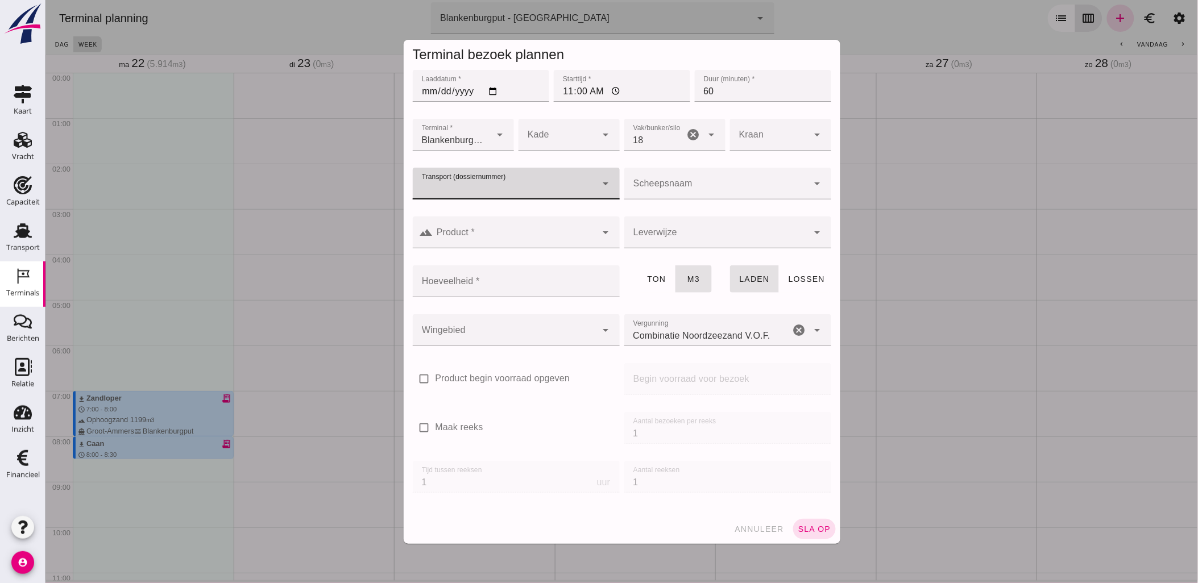
type input "v"
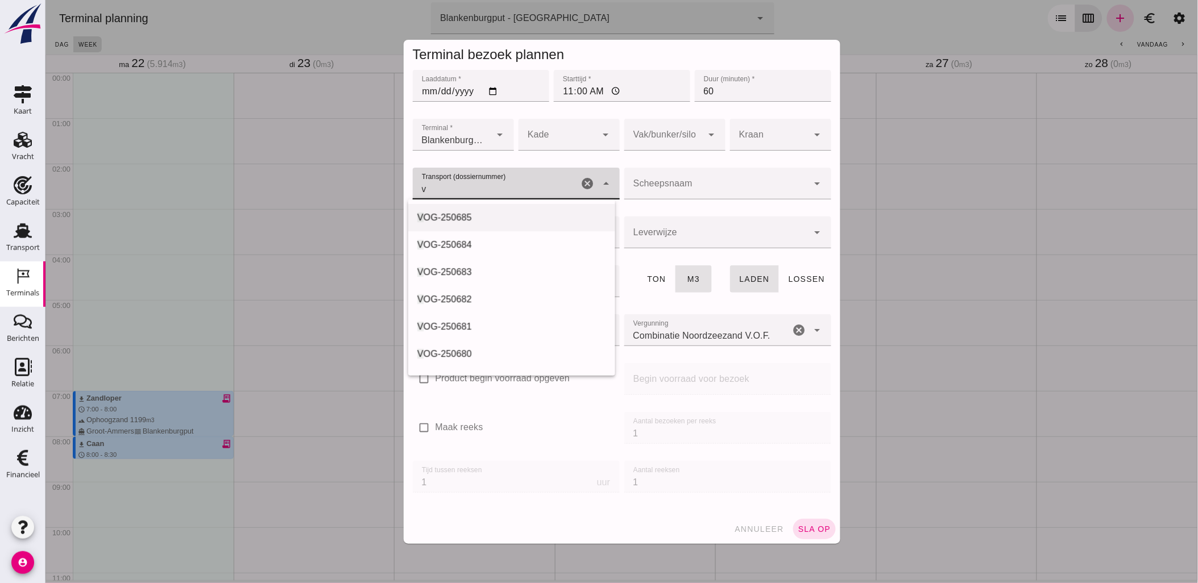
click at [513, 220] on div "V OG-250685" at bounding box center [511, 218] width 189 height 14
type input "VOG-250685"
type input "franco_on_board"
type input "480"
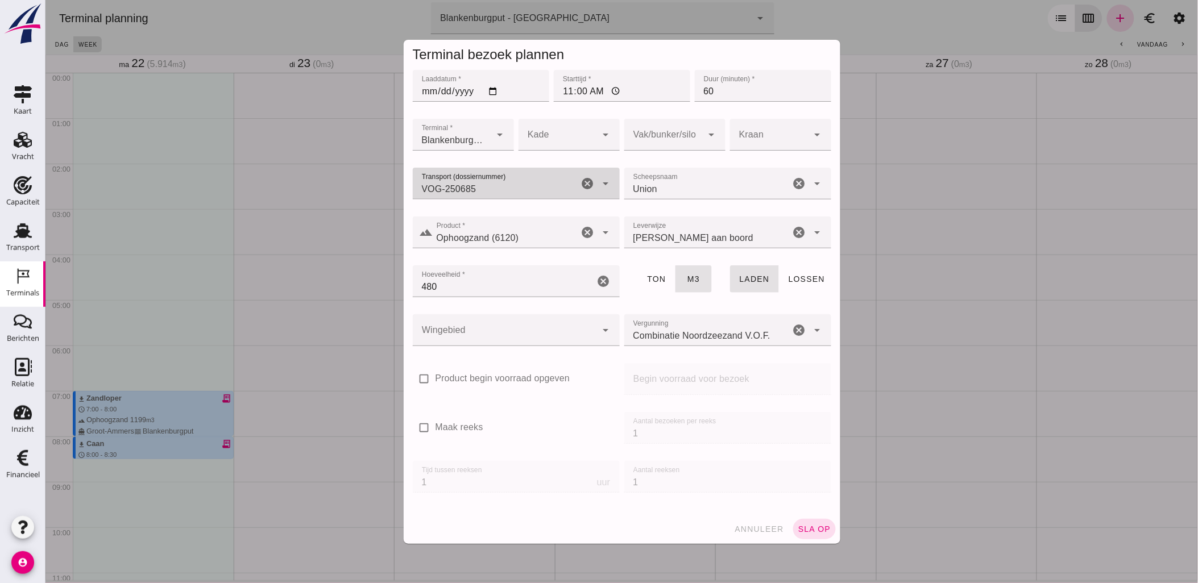
type input "VOG-250685"
click at [483, 331] on div at bounding box center [504, 330] width 184 height 32
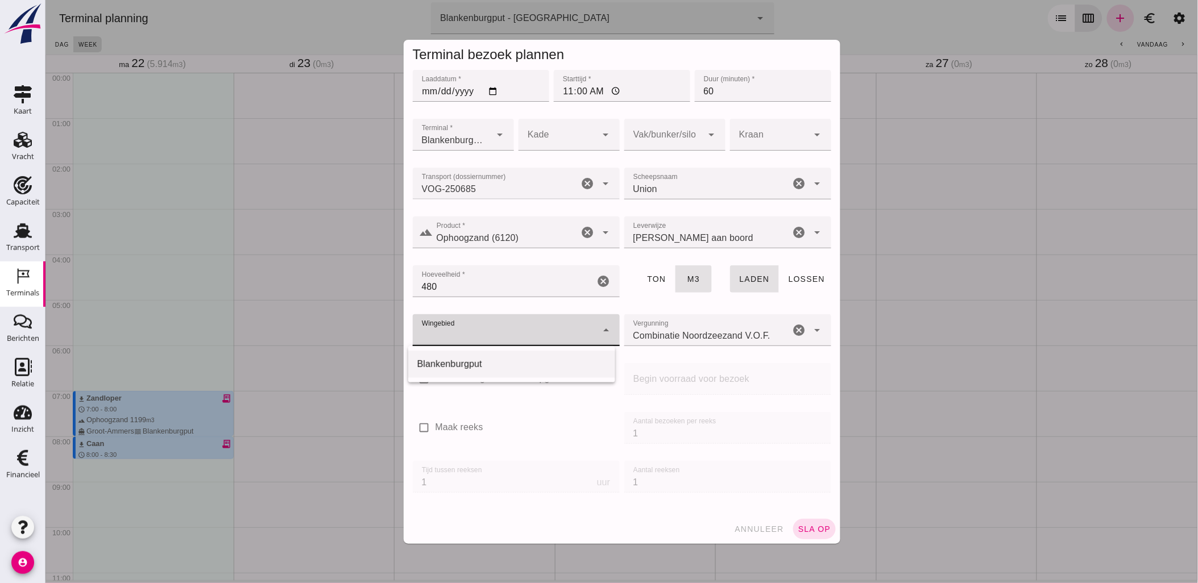
click at [487, 363] on div "Blankenburgput" at bounding box center [511, 365] width 189 height 14
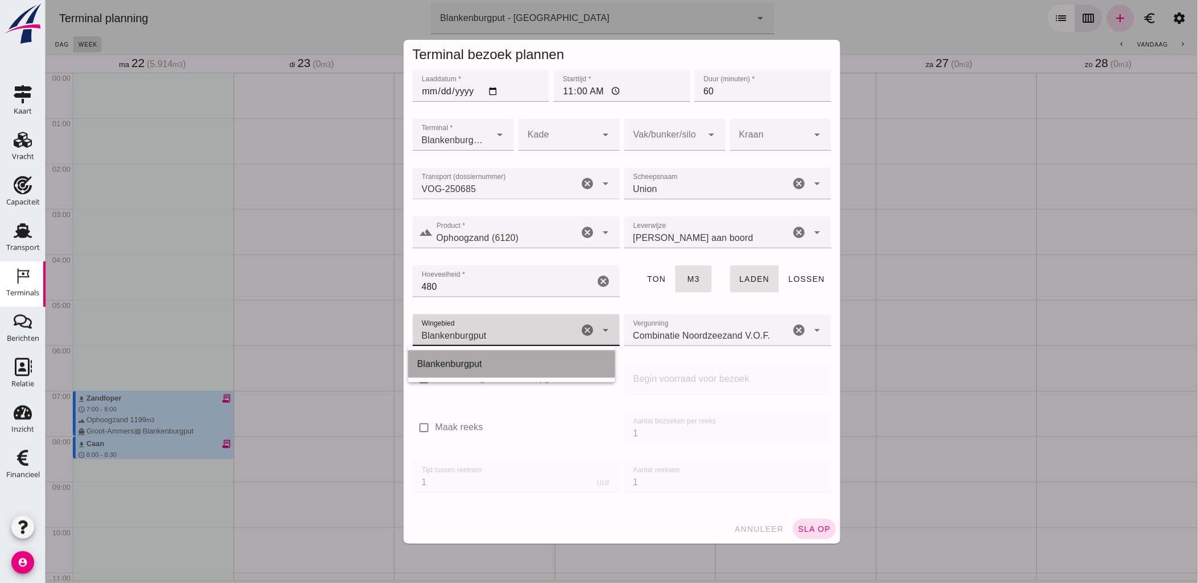
type input "333"
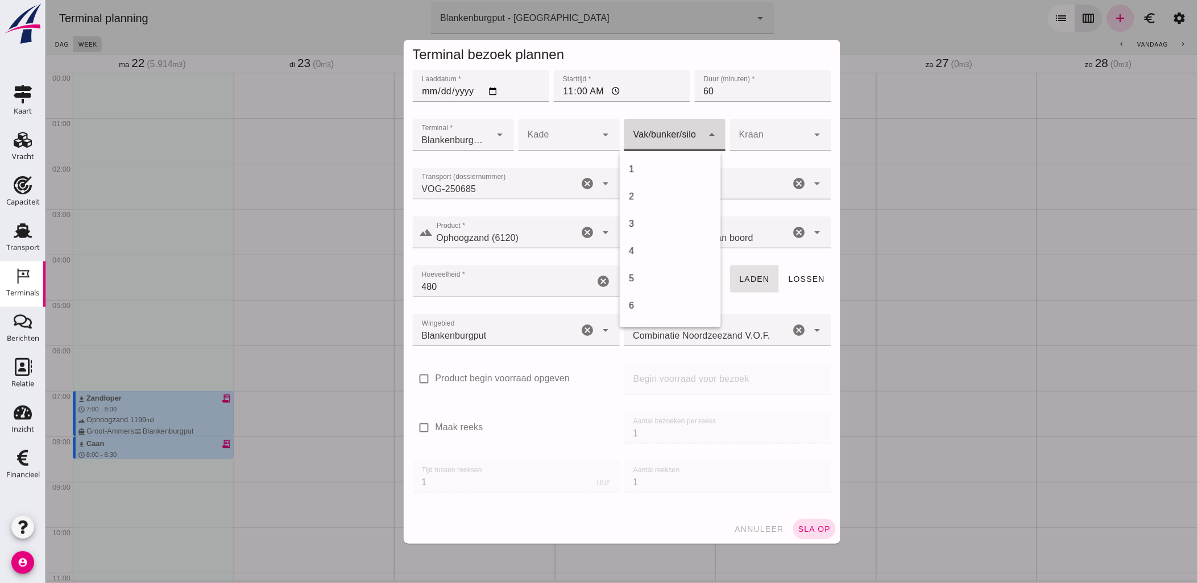
click at [658, 150] on div at bounding box center [663, 135] width 78 height 32
click at [665, 197] on div "18" at bounding box center [669, 191] width 101 height 27
type input "366"
click at [811, 522] on button "sla op" at bounding box center [814, 529] width 43 height 20
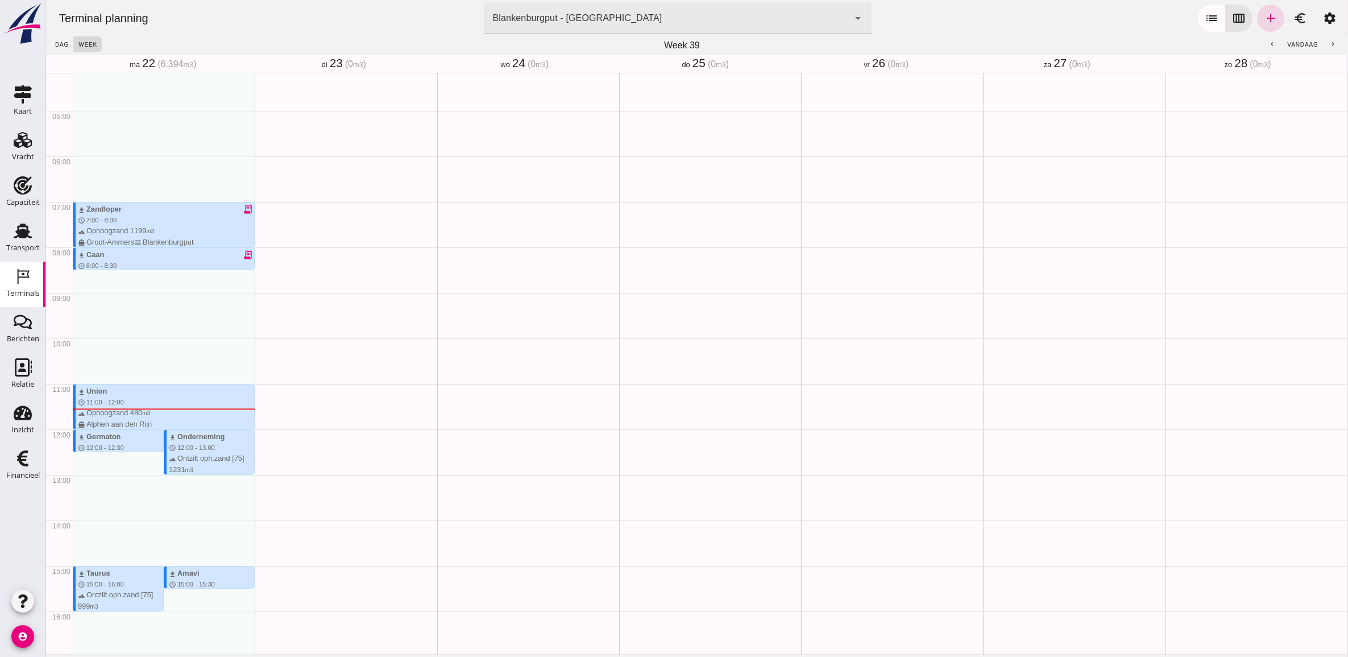
scroll to position [0, 0]
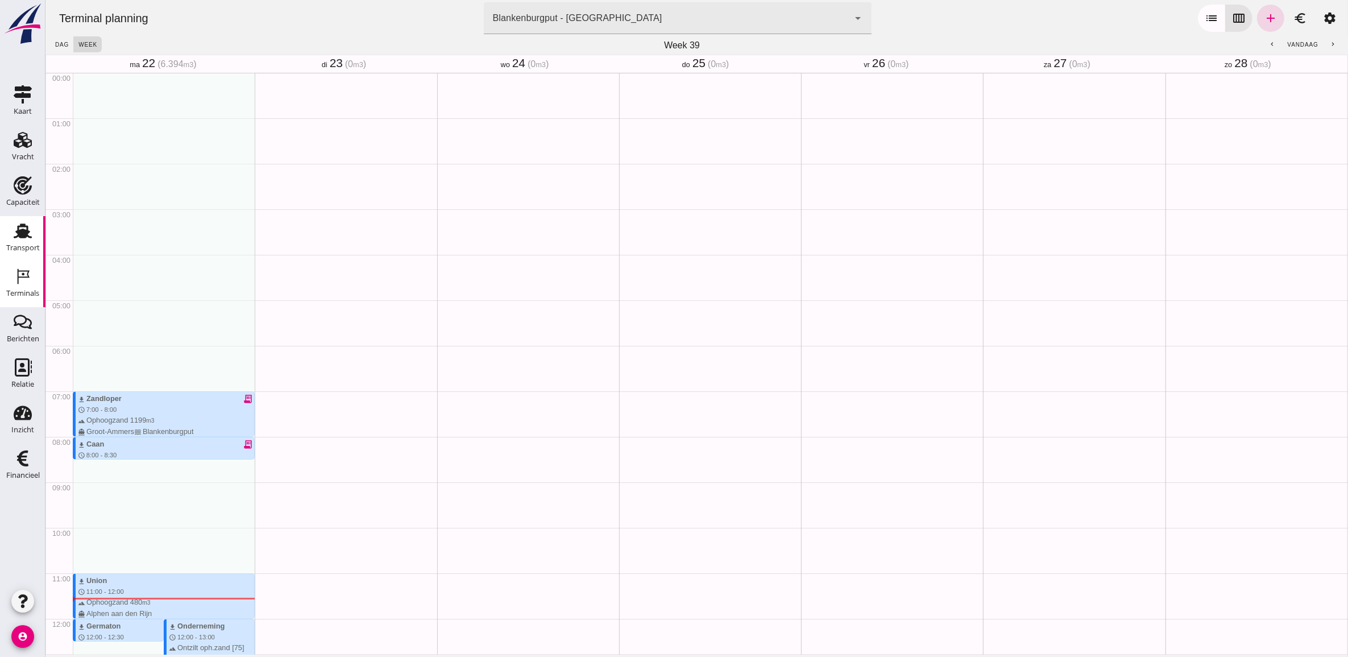
click at [24, 227] on icon "Transport" at bounding box center [23, 231] width 18 height 18
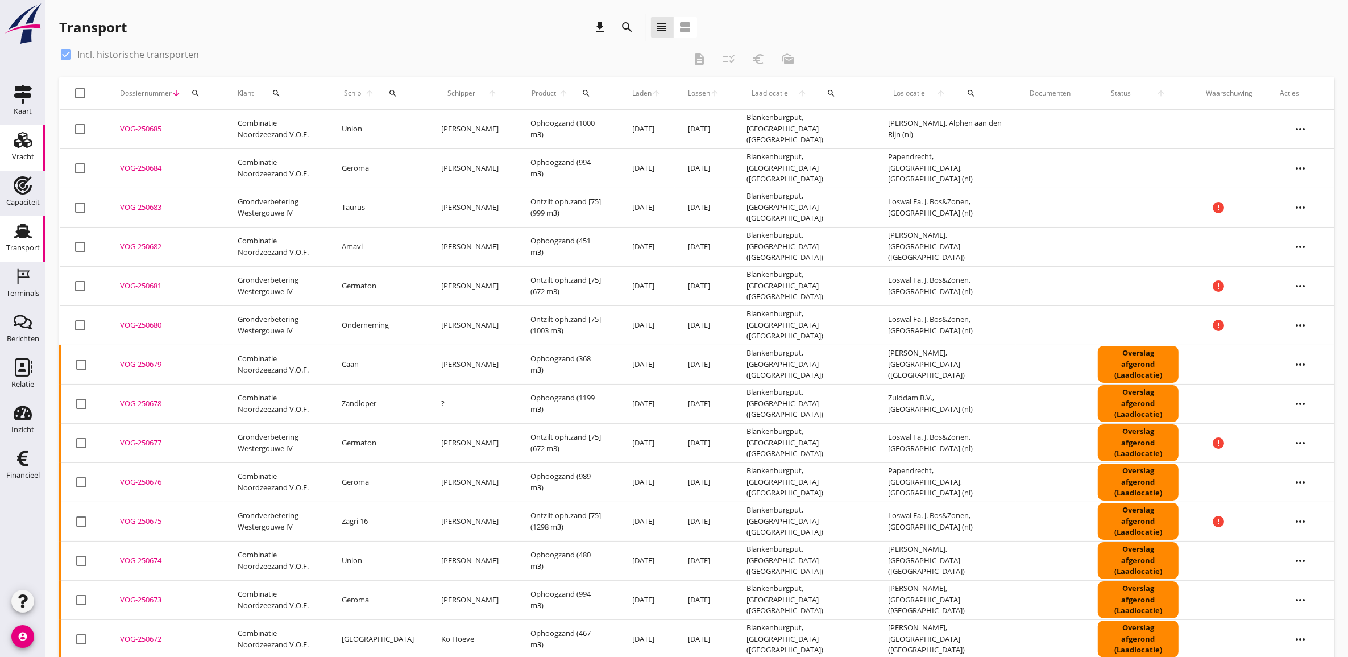
click at [19, 147] on use at bounding box center [23, 140] width 18 height 16
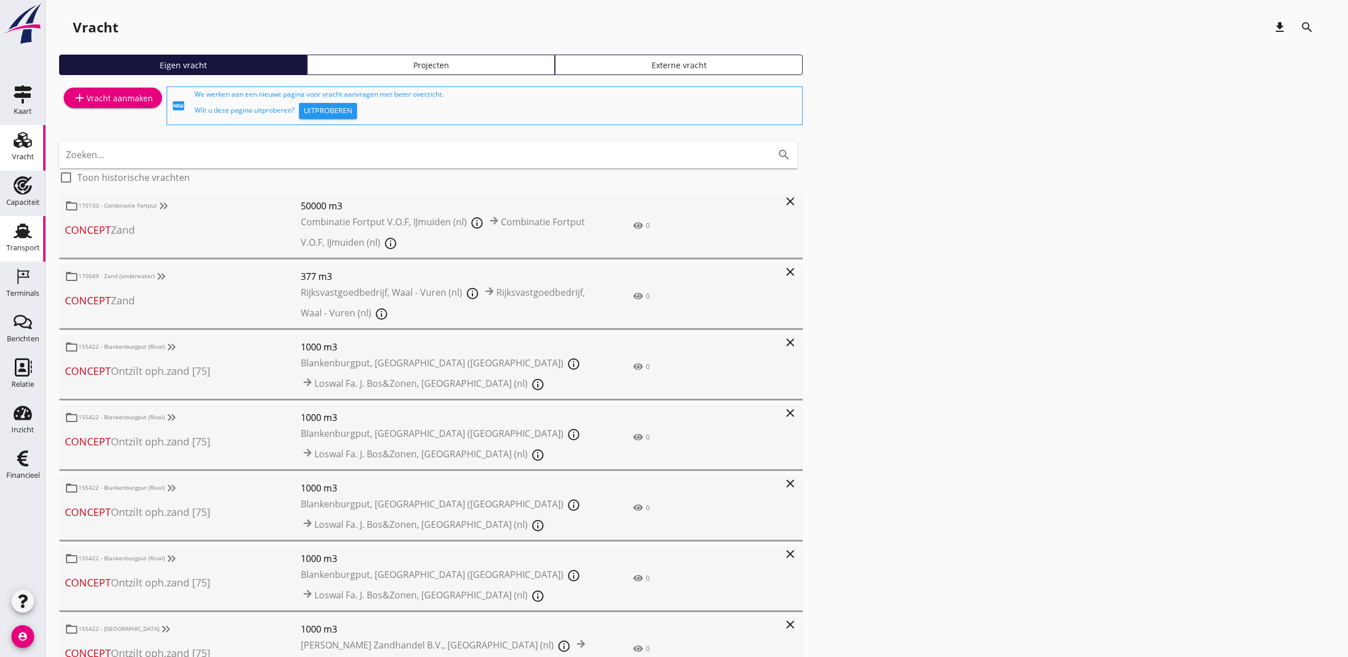
click at [16, 226] on icon "Transport" at bounding box center [23, 231] width 18 height 18
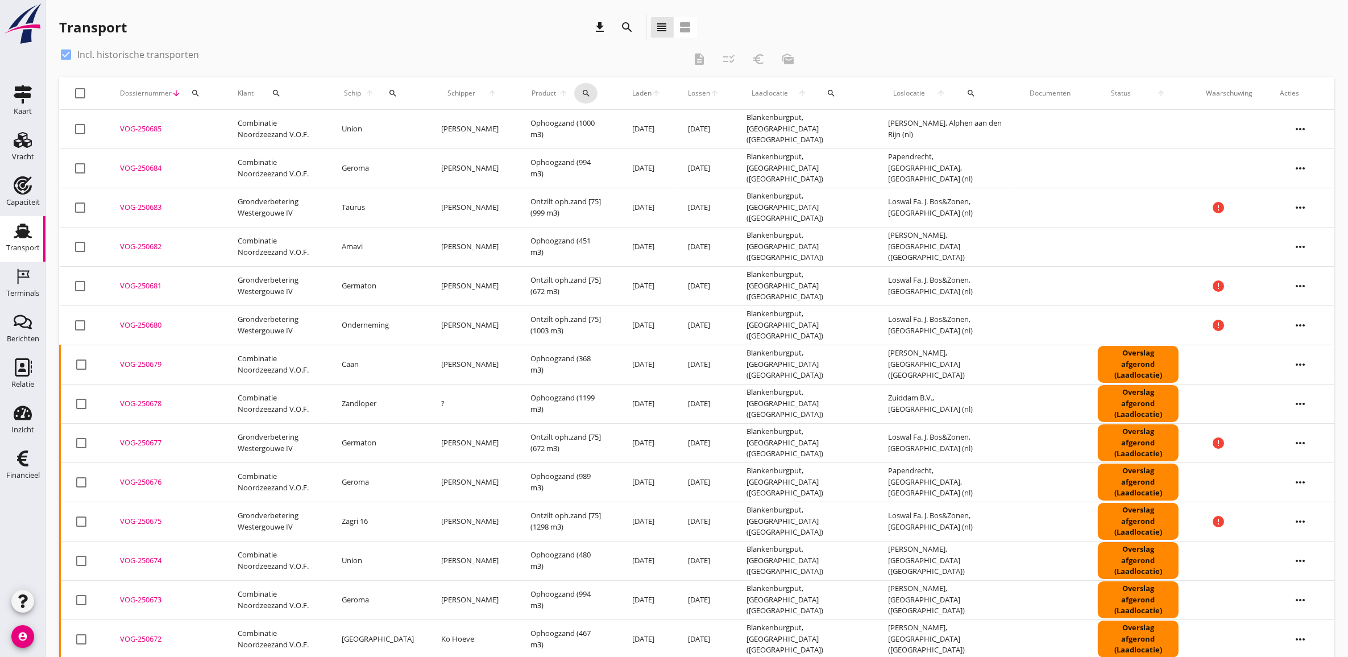
drag, startPoint x: 588, startPoint y: 89, endPoint x: 595, endPoint y: 100, distance: 12.3
click at [588, 89] on icon "search" at bounding box center [586, 93] width 9 height 9
click at [646, 131] on input "Zoeken op product..." at bounding box center [634, 126] width 118 height 18
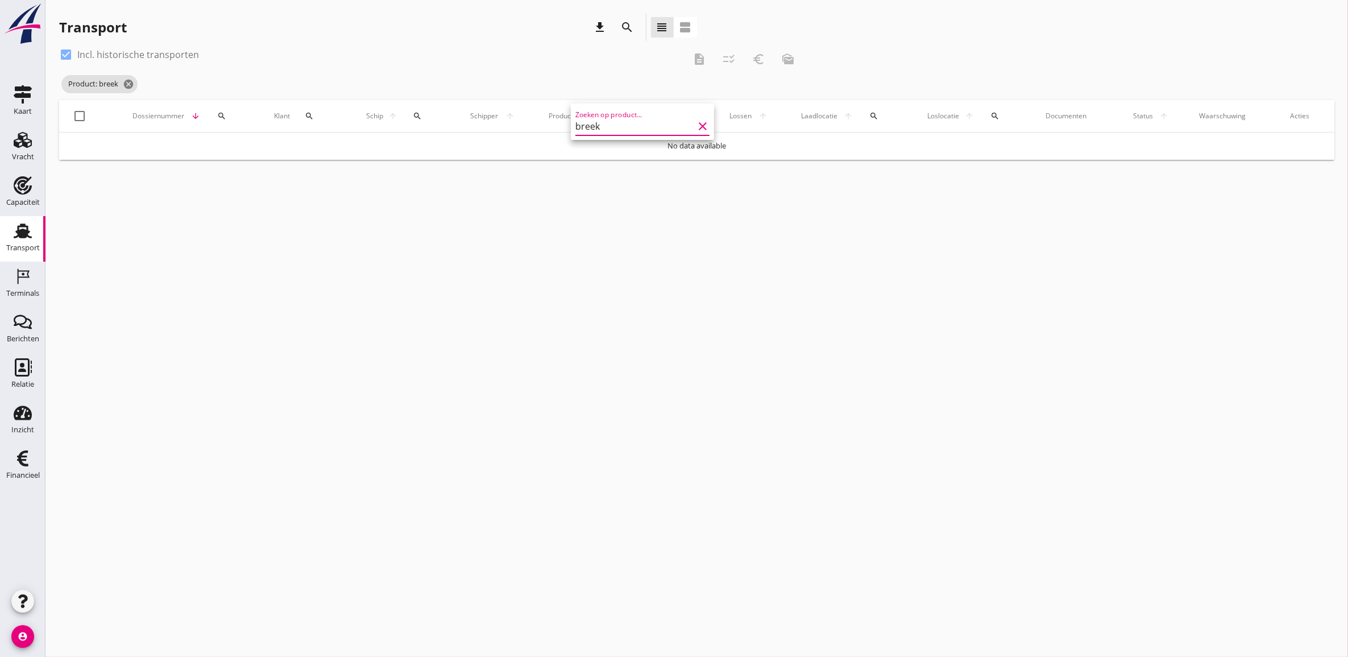
type input "breek"
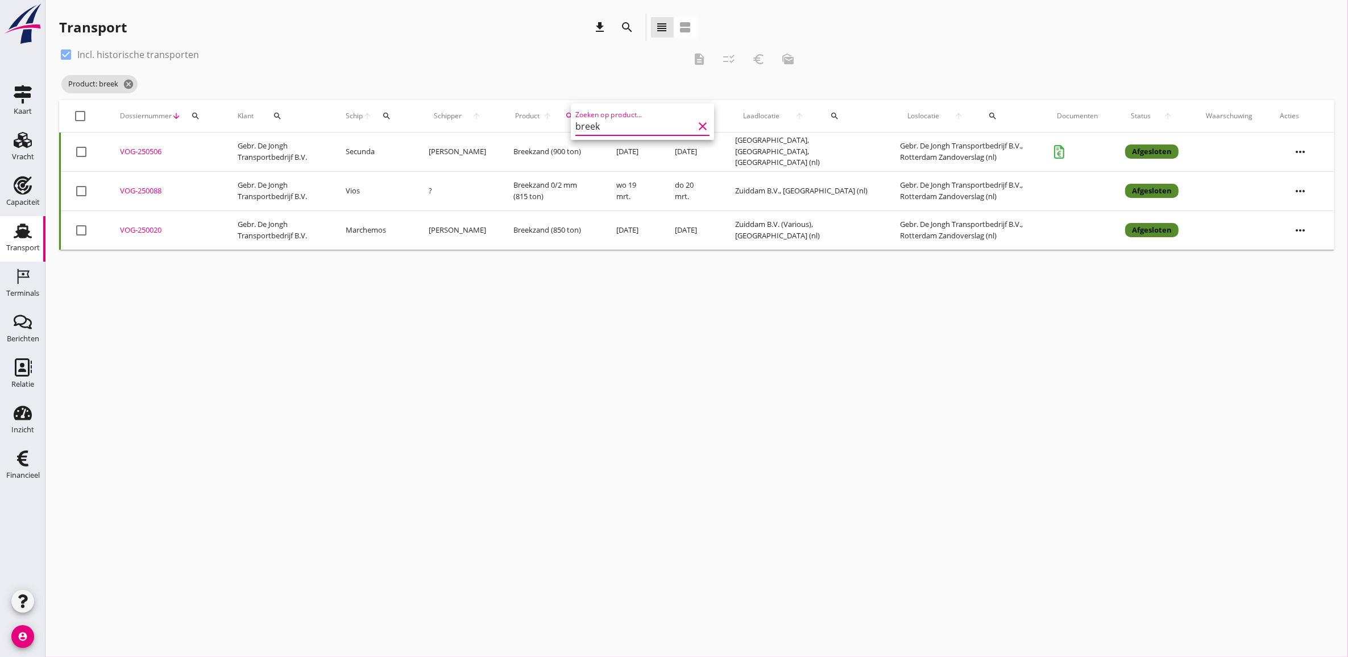
click at [526, 43] on div "Transport download search view_headline view_agenda" at bounding box center [378, 30] width 638 height 32
